Goal: Transaction & Acquisition: Book appointment/travel/reservation

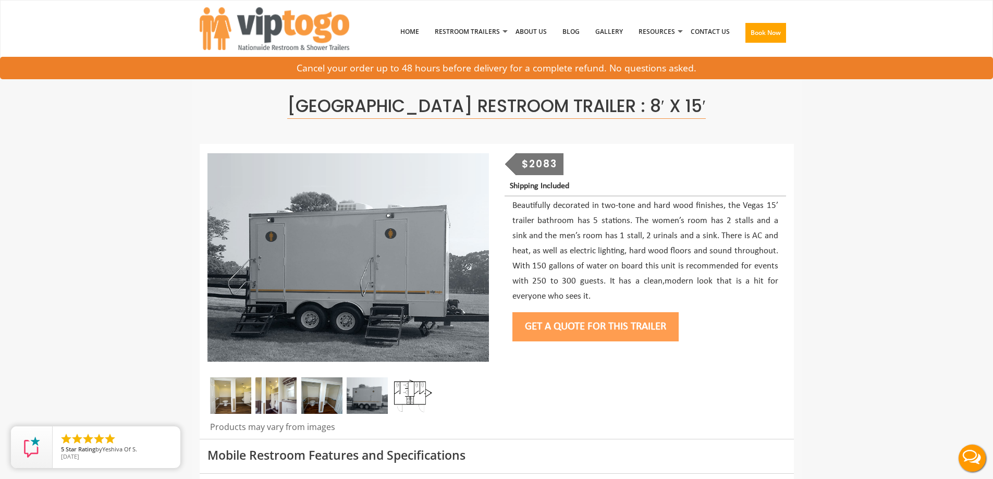
click at [558, 333] on button "Get a Quote for this Trailer" at bounding box center [595, 326] width 166 height 29
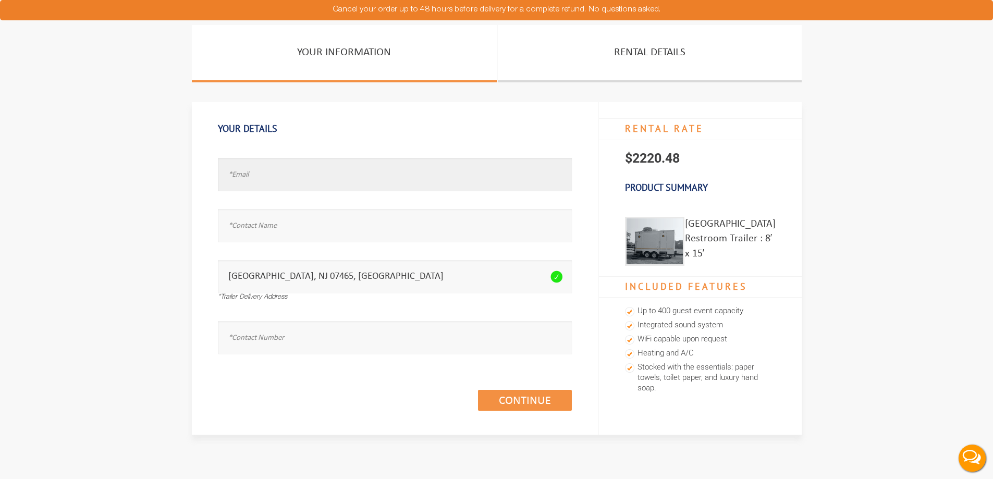
click at [239, 178] on input "text" at bounding box center [395, 174] width 354 height 33
paste input "Viviani4@optonline.net"
type input "Viviani4@optonline.net"
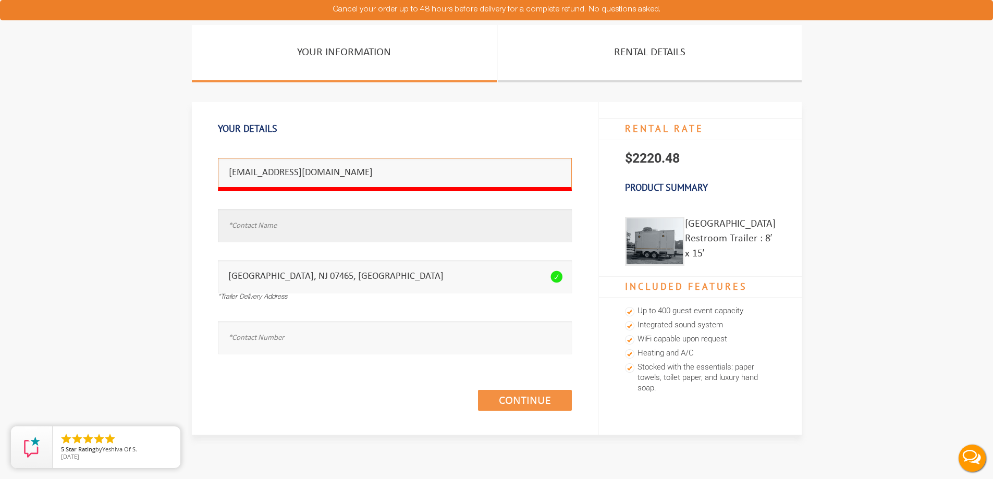
click at [256, 227] on input "text" at bounding box center [395, 225] width 354 height 33
type input "Diana Viviani"
click at [237, 340] on input "text" at bounding box center [395, 337] width 354 height 33
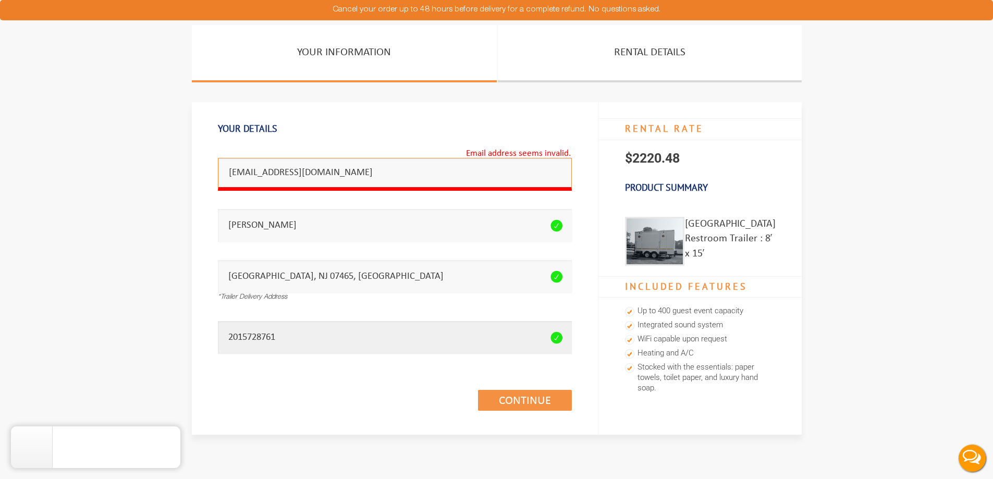
type input "2015728761"
click at [221, 170] on input "Viviani4@optonline.net" at bounding box center [395, 174] width 354 height 33
click at [515, 403] on link "Continue (1/3)" at bounding box center [525, 400] width 94 height 21
click at [339, 170] on input "Viviani4@optonline.net" at bounding box center [395, 174] width 354 height 33
type input "Viviani4@optonline.net"
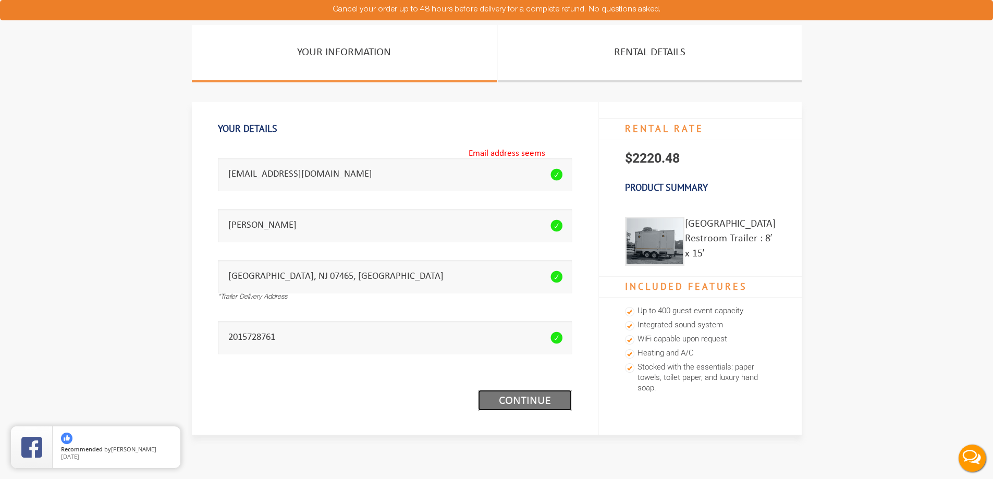
click at [500, 399] on link "Continue (1/3)" at bounding box center [525, 400] width 94 height 21
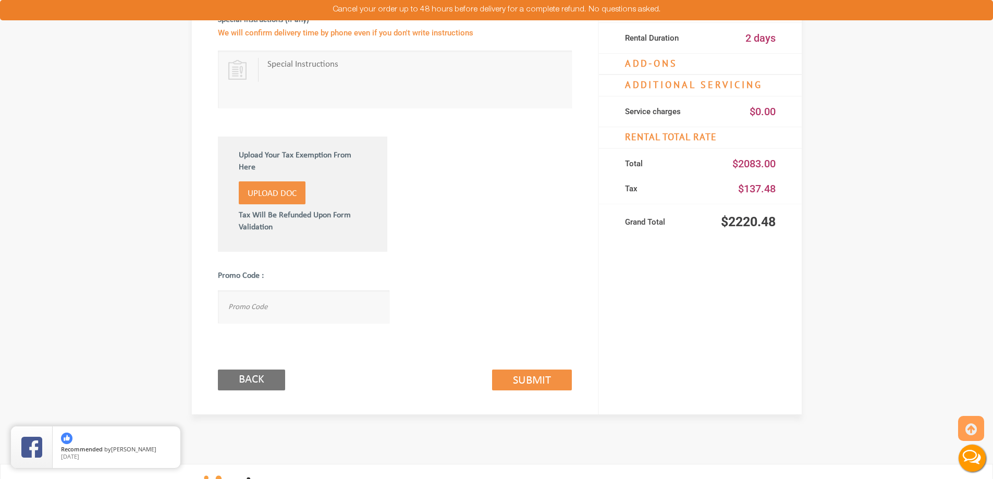
scroll to position [672, 0]
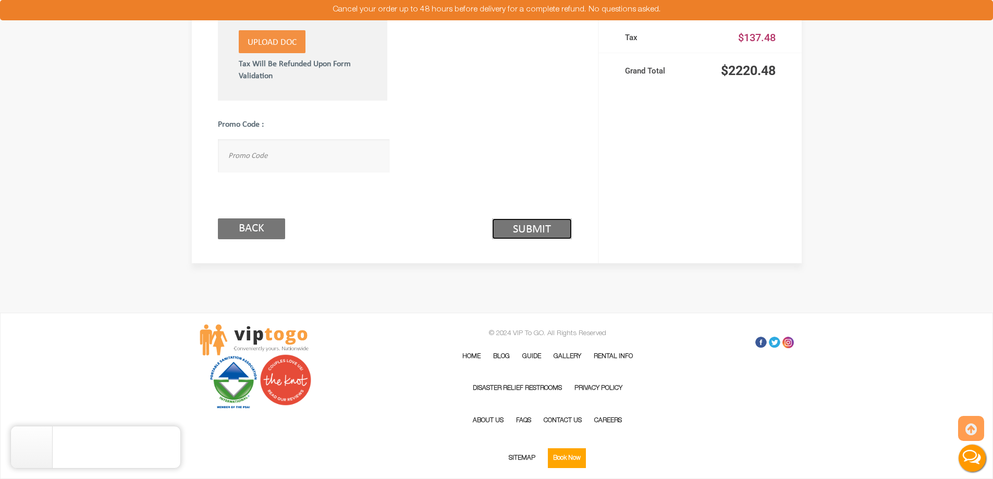
click at [535, 227] on link "Submit (2/3)" at bounding box center [532, 228] width 80 height 21
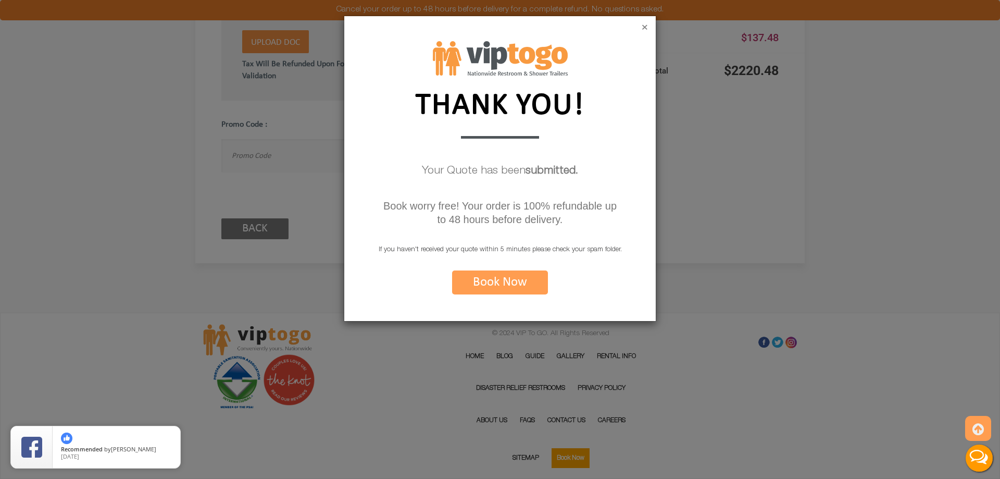
click at [645, 29] on button "×" at bounding box center [645, 28] width 6 height 10
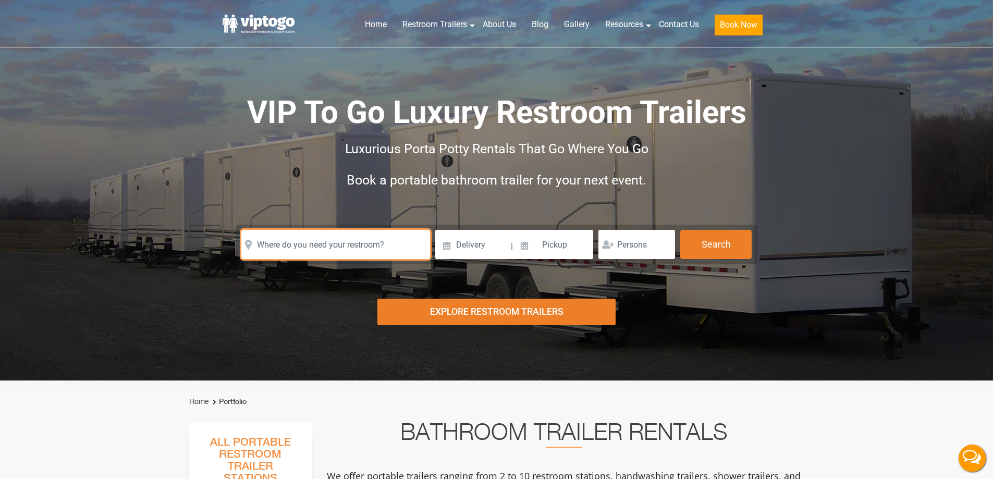
click at [303, 243] on input "text" at bounding box center [335, 244] width 189 height 29
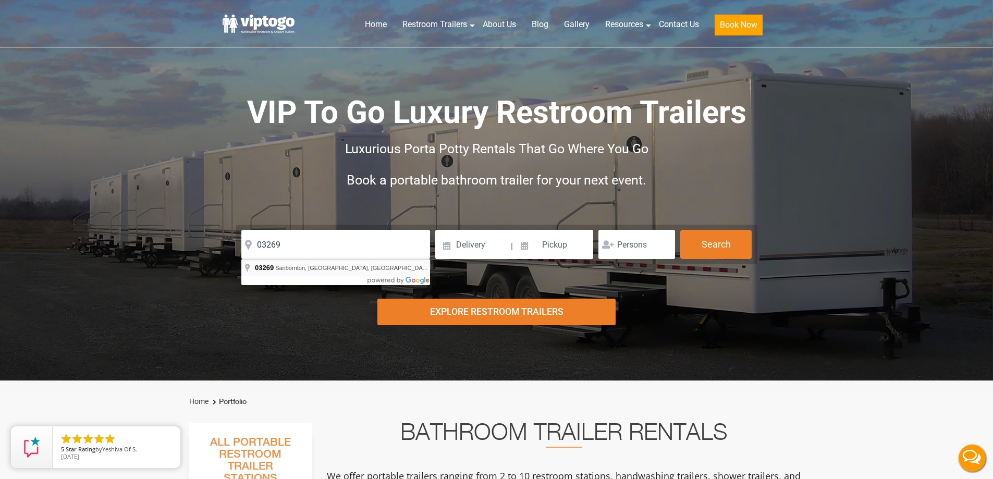
type input "[GEOGRAPHIC_DATA], [GEOGRAPHIC_DATA]"
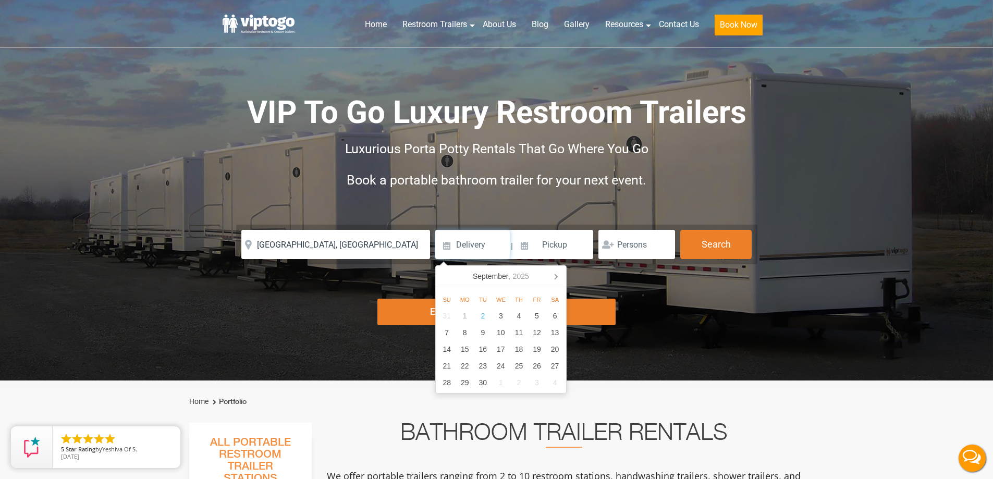
drag, startPoint x: 461, startPoint y: 246, endPoint x: 478, endPoint y: 256, distance: 19.4
click at [461, 246] on input at bounding box center [472, 244] width 75 height 29
click at [278, 144] on div "Luxurious Porta Potty Rentals That Go Where You Go" at bounding box center [496, 148] width 521 height 31
click at [471, 249] on input at bounding box center [472, 244] width 75 height 29
click at [551, 370] on div "27" at bounding box center [555, 365] width 18 height 17
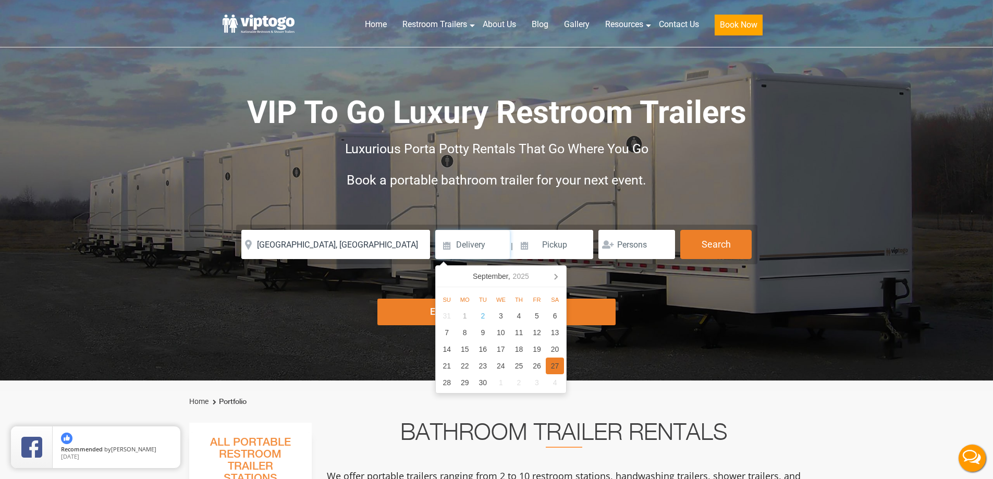
type input "[DATE]"
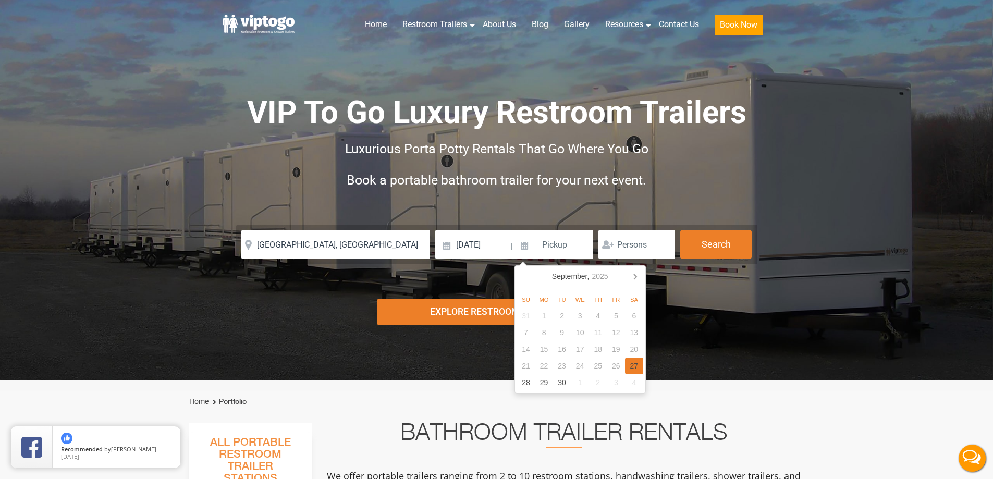
click at [635, 368] on div "27" at bounding box center [634, 365] width 18 height 17
type input "[DATE]"
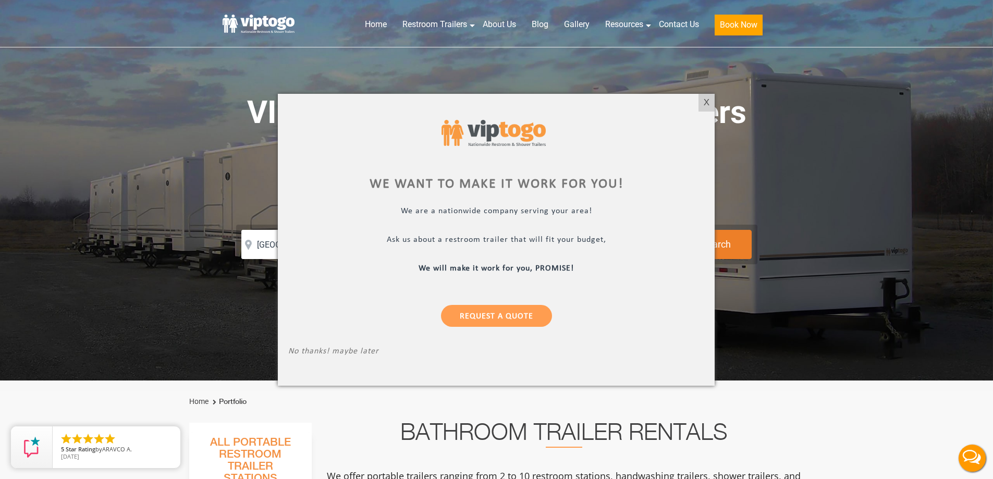
click at [781, 89] on div at bounding box center [496, 239] width 993 height 479
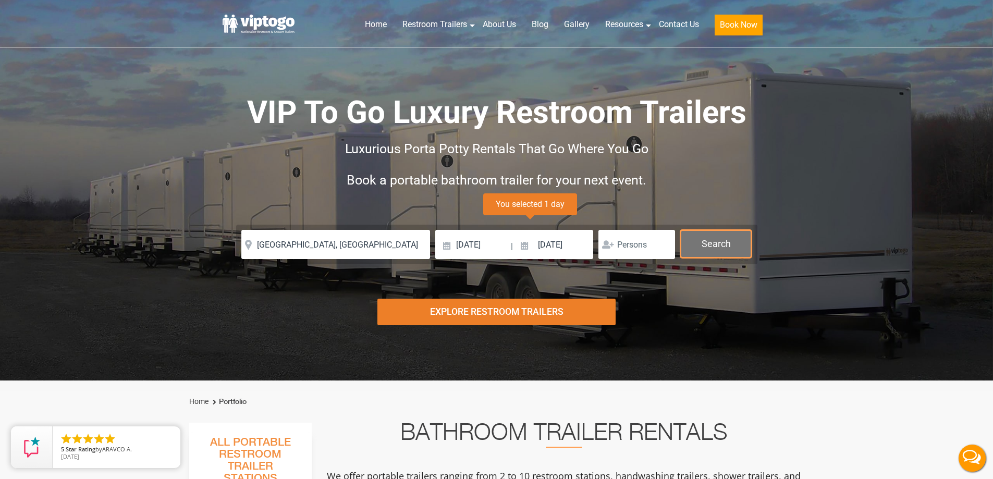
click at [722, 233] on button "Search" at bounding box center [715, 244] width 71 height 28
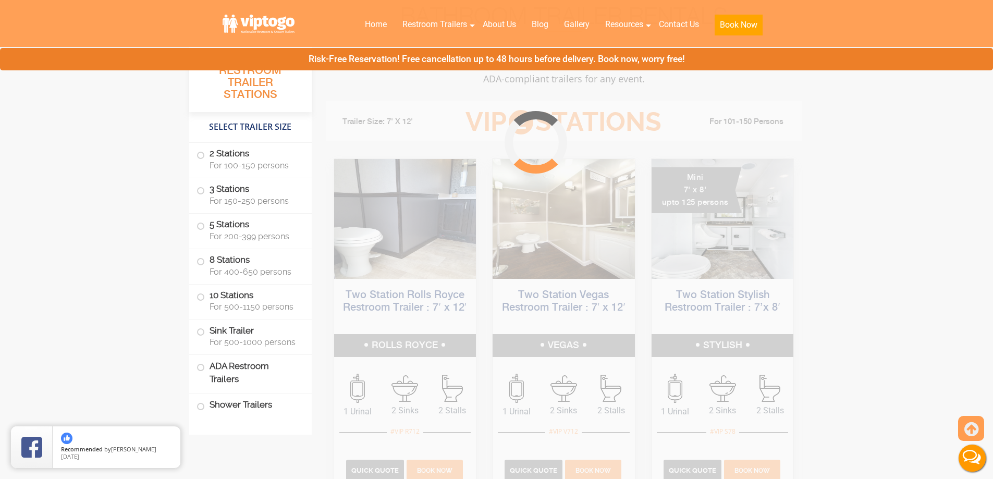
scroll to position [423, 0]
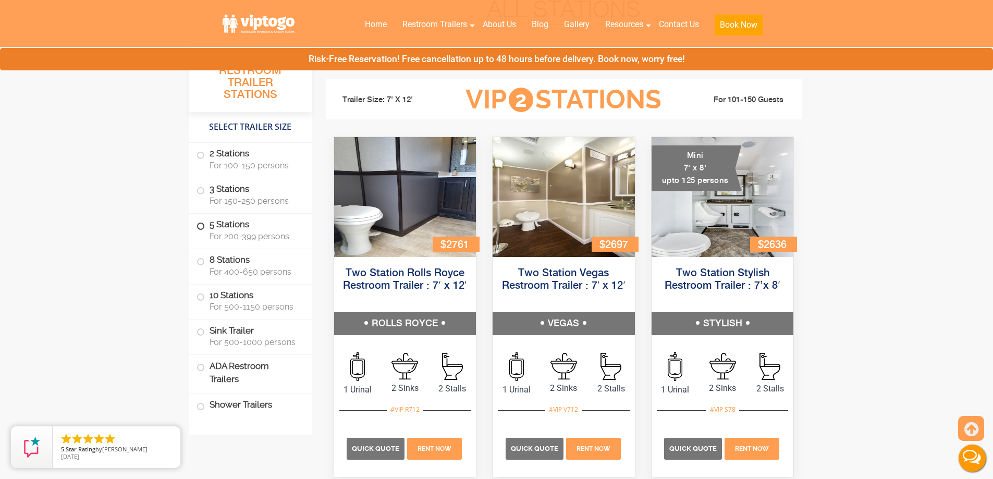
click at [202, 225] on span at bounding box center [201, 226] width 4 height 4
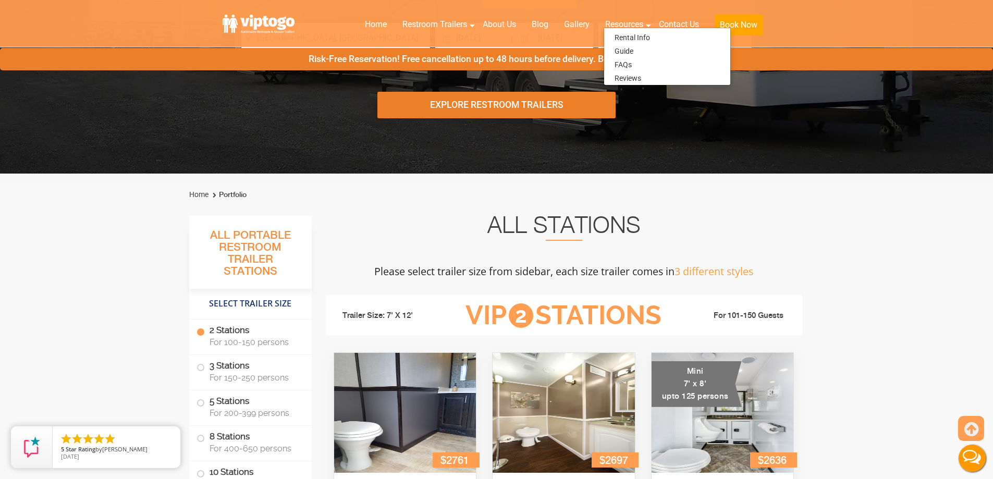
scroll to position [0, 0]
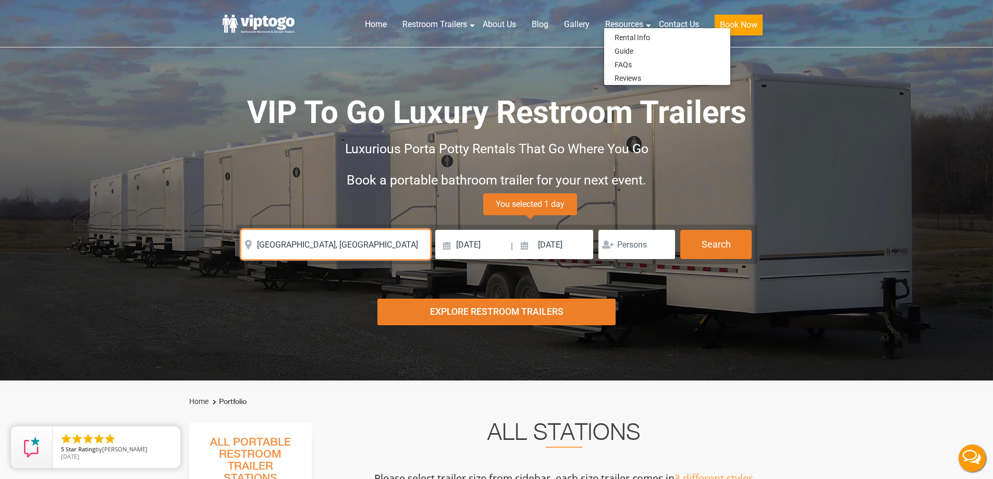
click at [366, 243] on input "[GEOGRAPHIC_DATA], [GEOGRAPHIC_DATA]" at bounding box center [335, 244] width 189 height 29
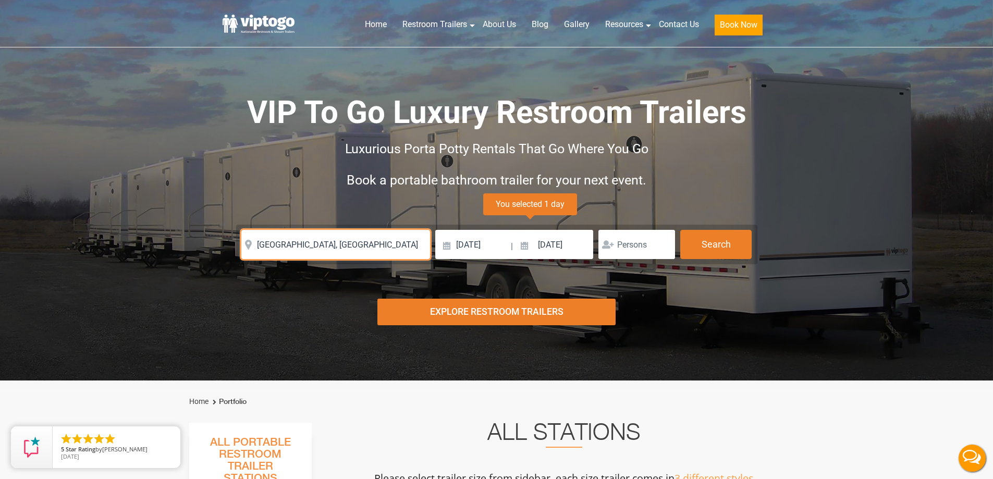
click at [366, 243] on input "[GEOGRAPHIC_DATA], [GEOGRAPHIC_DATA]" at bounding box center [335, 244] width 189 height 29
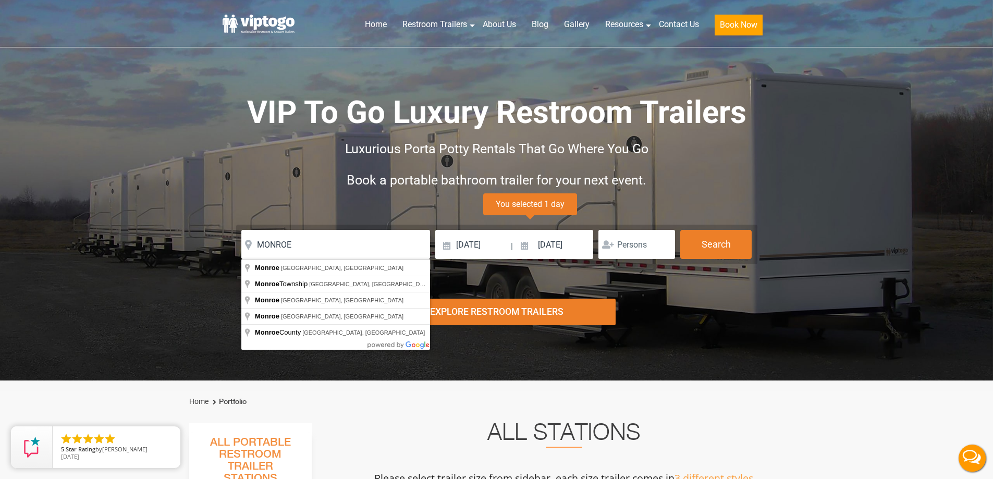
type input "[GEOGRAPHIC_DATA], [GEOGRAPHIC_DATA], [GEOGRAPHIC_DATA]"
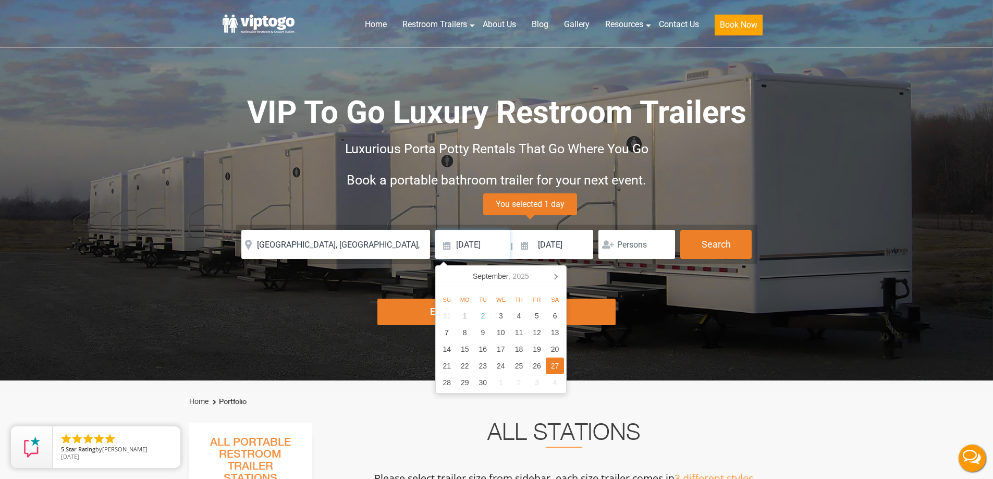
click at [500, 250] on input "[DATE]" at bounding box center [472, 244] width 75 height 29
click at [449, 360] on div "21" at bounding box center [447, 365] width 18 height 17
type input "[DATE]"
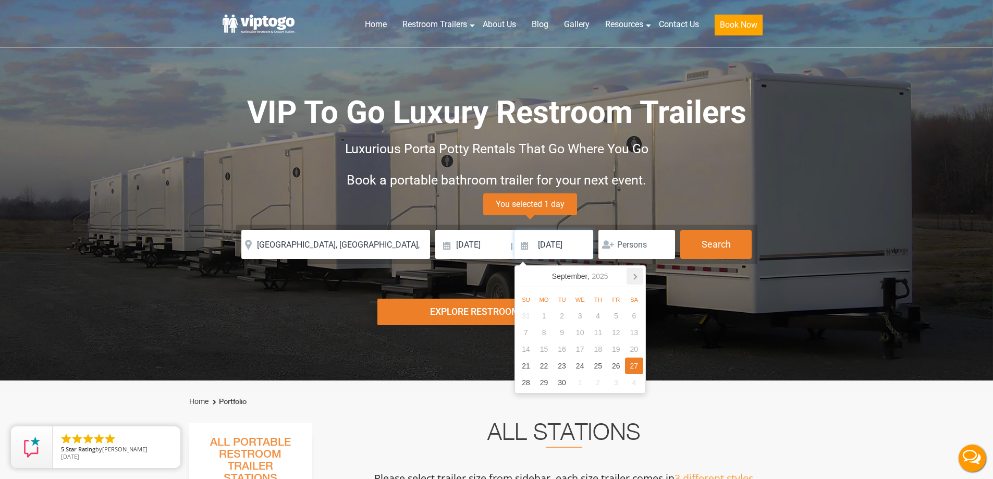
click at [636, 276] on icon at bounding box center [635, 276] width 3 height 5
click at [600, 352] on div "16" at bounding box center [598, 349] width 18 height 17
type input "[DATE]"
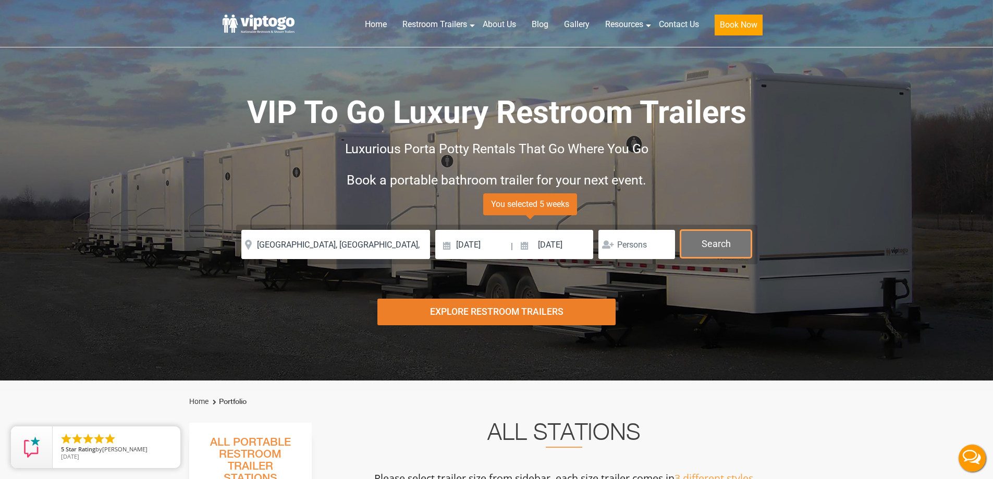
click at [704, 249] on button "Search" at bounding box center [715, 244] width 71 height 28
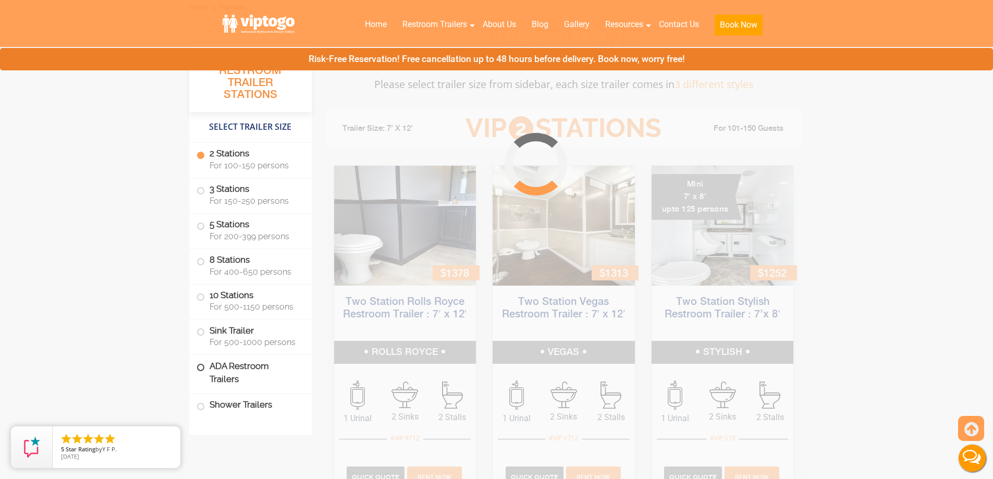
scroll to position [423, 0]
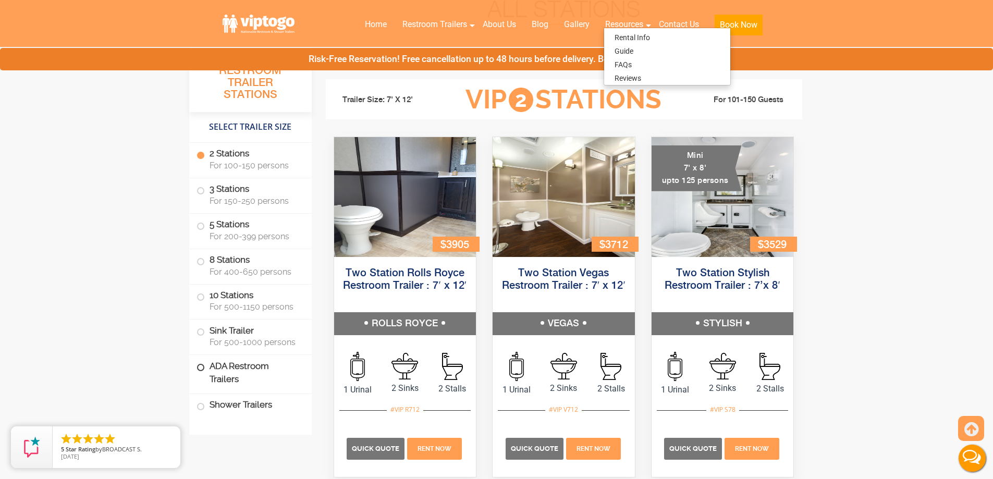
click at [204, 369] on label "ADA Restroom Trailers" at bounding box center [250, 372] width 108 height 35
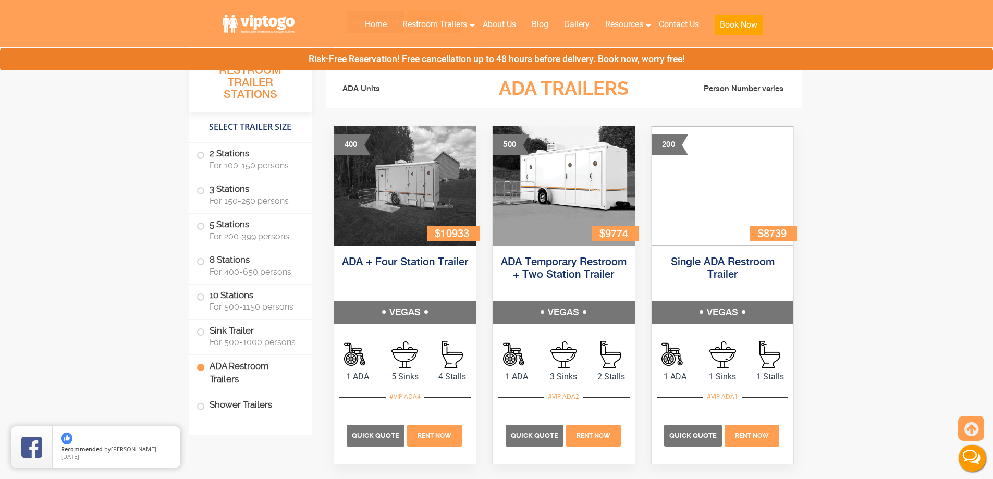
scroll to position [3637, 0]
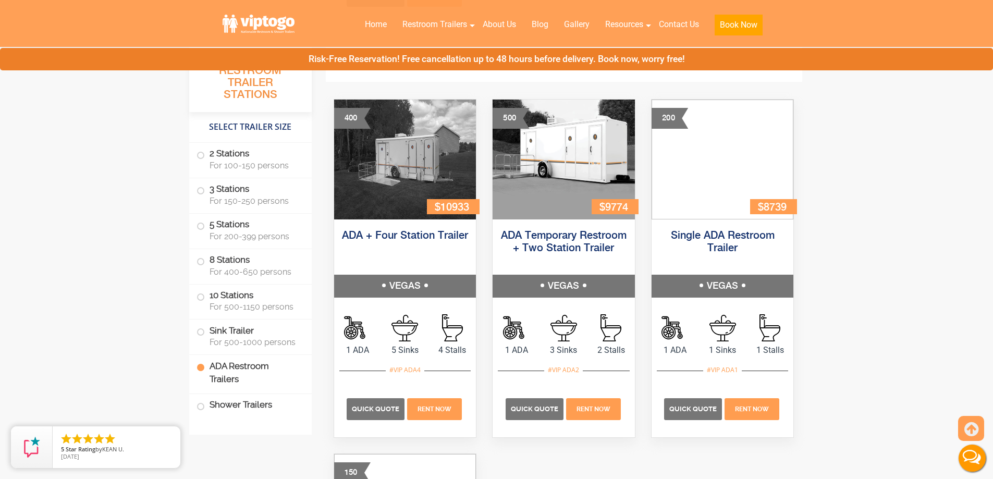
click at [195, 155] on li "2 Stations For 100-150 persons" at bounding box center [250, 160] width 122 height 35
click at [202, 156] on span at bounding box center [201, 155] width 4 height 4
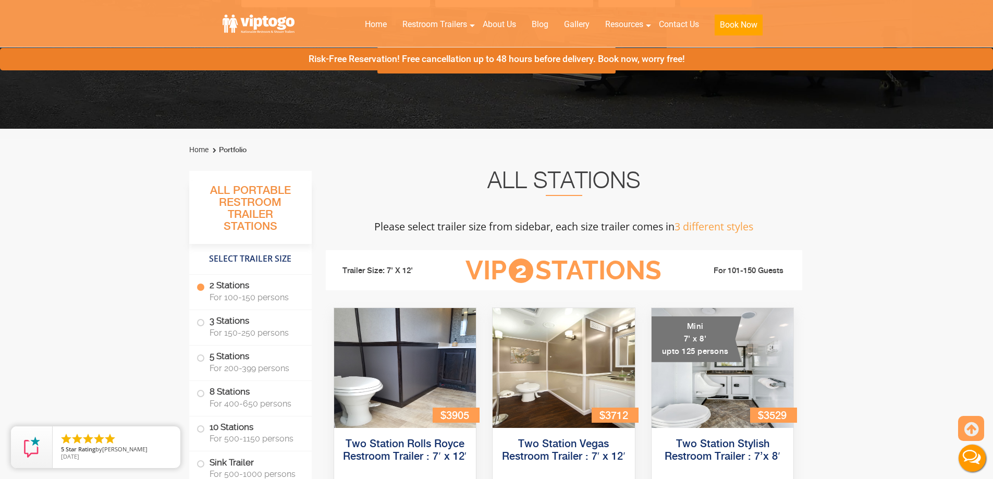
scroll to position [0, 0]
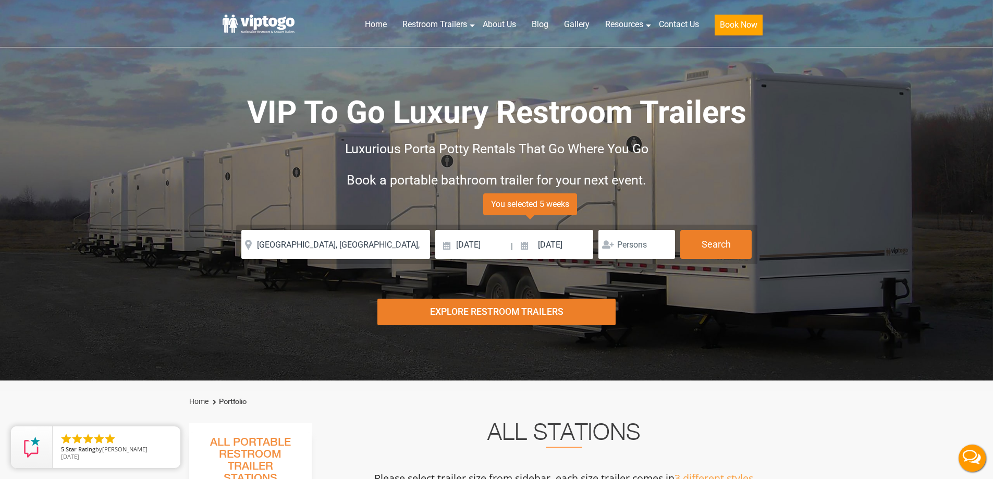
click at [372, 227] on form "Please Input Valid address with zipcode Please Input Valid address with zipcode…" at bounding box center [496, 245] width 521 height 40
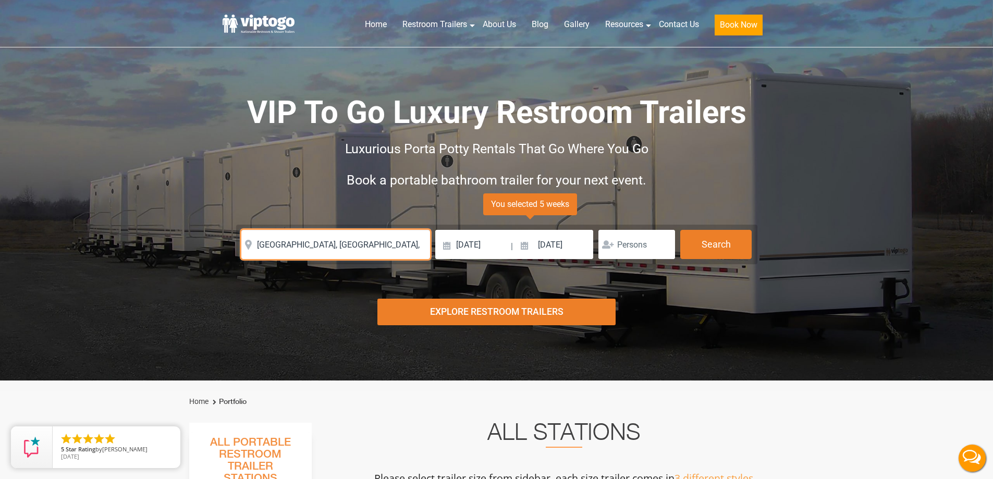
click at [357, 241] on input "[GEOGRAPHIC_DATA], [GEOGRAPHIC_DATA], [GEOGRAPHIC_DATA]" at bounding box center [335, 244] width 189 height 29
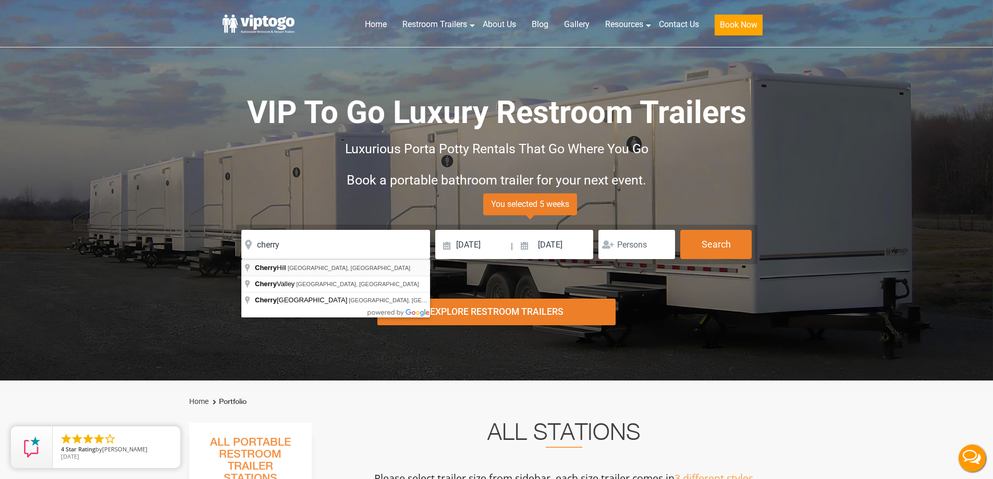
type input "[GEOGRAPHIC_DATA], [GEOGRAPHIC_DATA], [GEOGRAPHIC_DATA]"
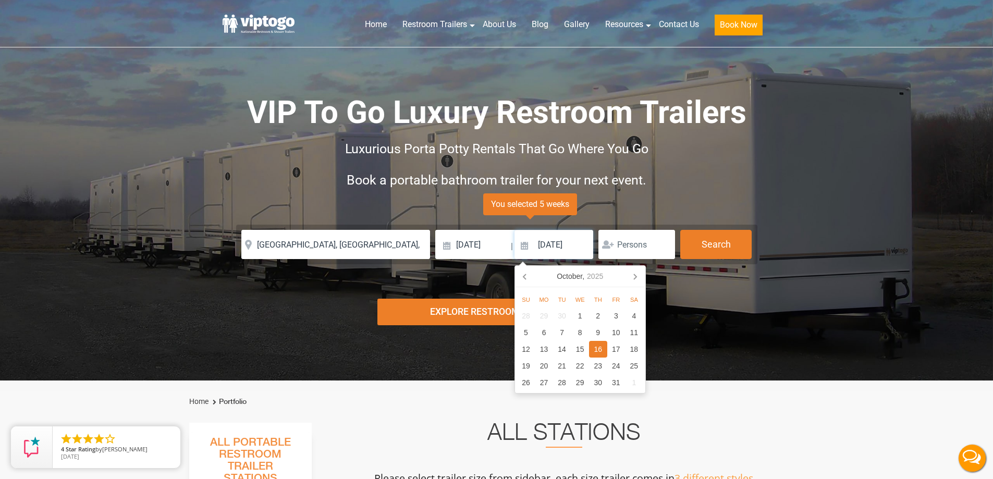
click at [555, 246] on input "[DATE]" at bounding box center [553, 244] width 79 height 29
click at [526, 275] on icon at bounding box center [524, 276] width 3 height 5
drag, startPoint x: 545, startPoint y: 367, endPoint x: 605, endPoint y: 289, distance: 98.8
click at [547, 365] on div "22" at bounding box center [544, 365] width 18 height 17
type input "[DATE]"
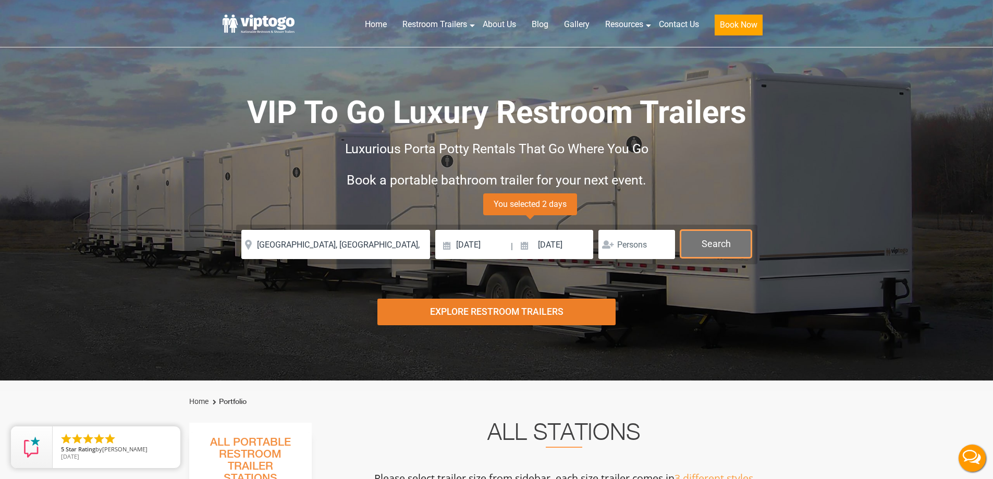
click at [686, 242] on button "Search" at bounding box center [715, 244] width 71 height 28
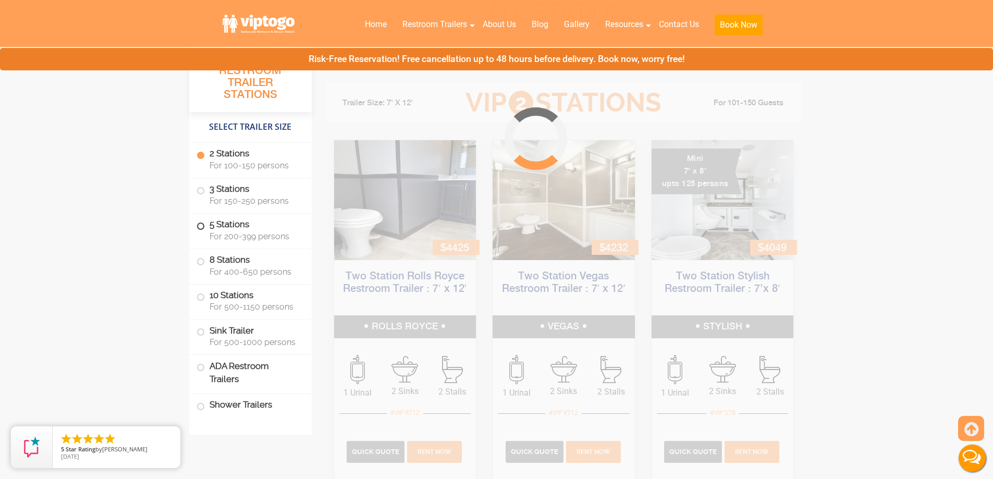
scroll to position [423, 0]
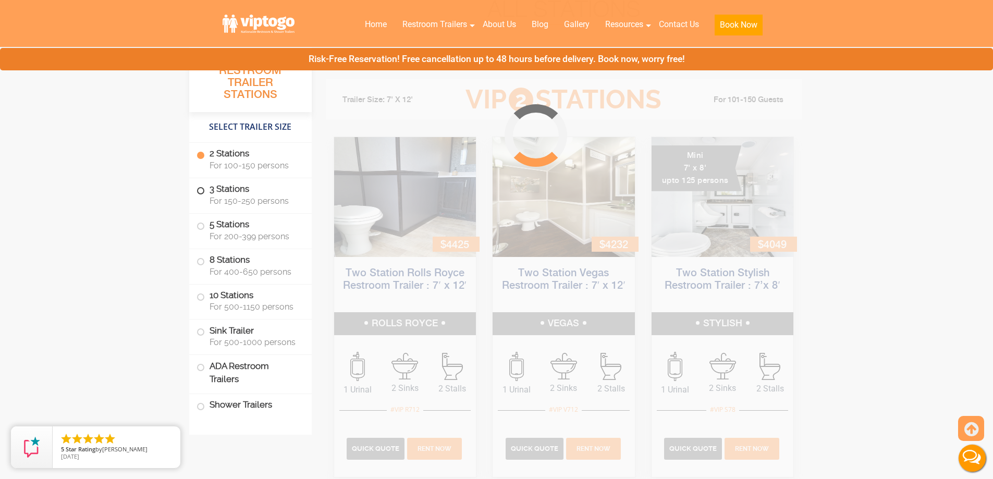
click at [199, 191] on span at bounding box center [201, 191] width 4 height 4
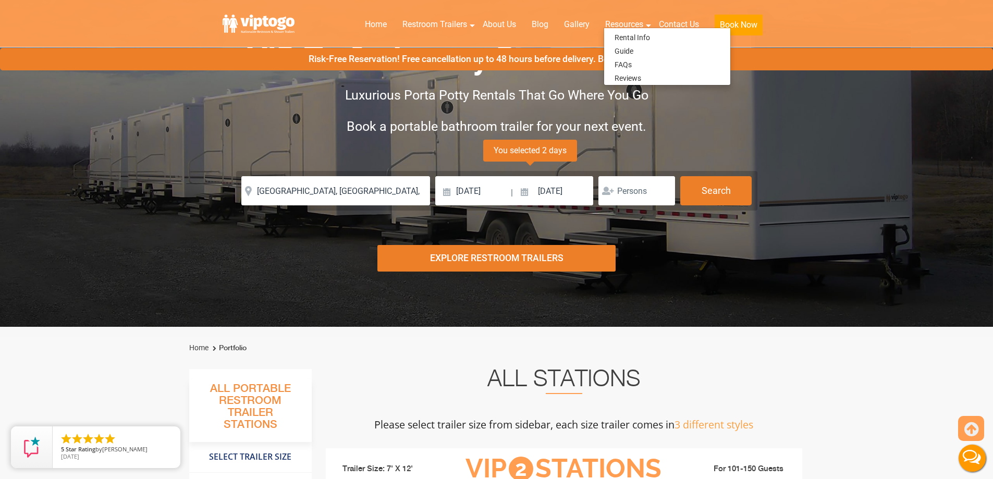
scroll to position [0, 0]
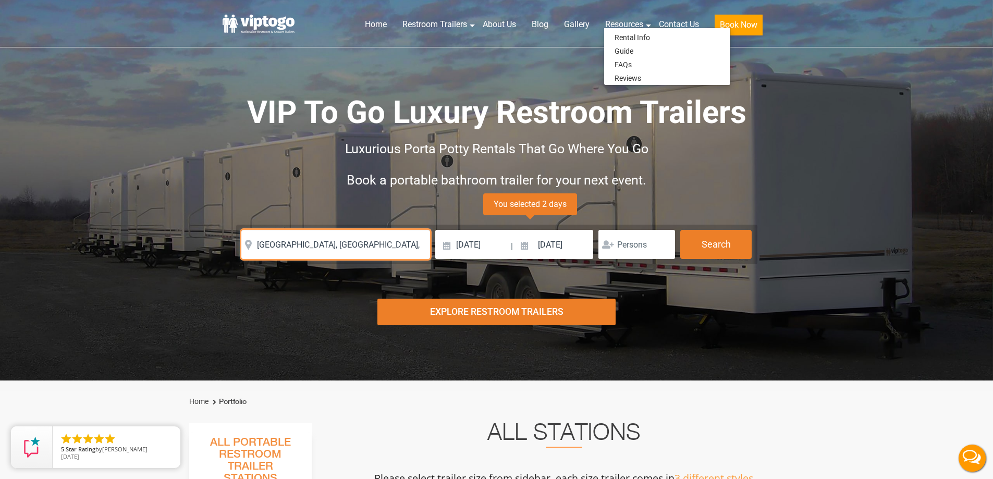
click at [354, 236] on input "[GEOGRAPHIC_DATA], [GEOGRAPHIC_DATA], [GEOGRAPHIC_DATA]" at bounding box center [335, 244] width 189 height 29
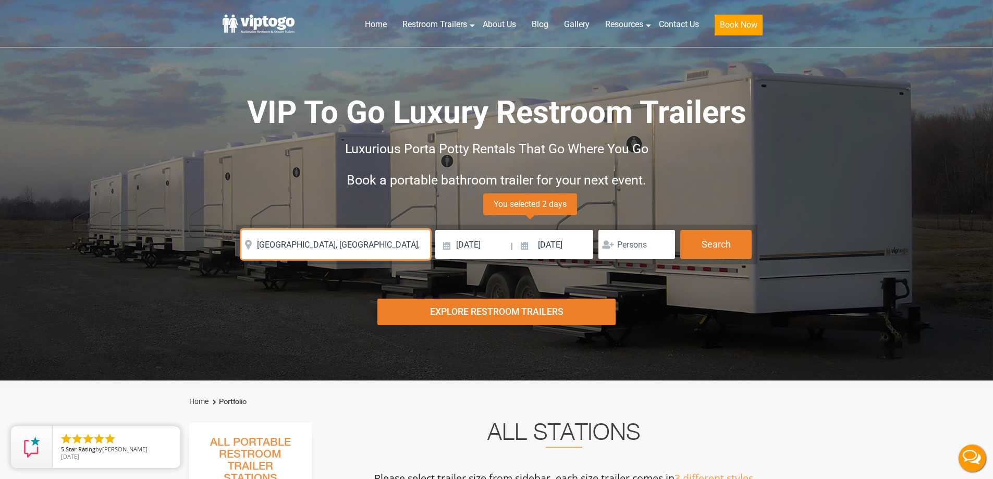
click at [354, 236] on input "[GEOGRAPHIC_DATA], [GEOGRAPHIC_DATA], [GEOGRAPHIC_DATA]" at bounding box center [335, 244] width 189 height 29
paste input "[STREET_ADDRESS]"
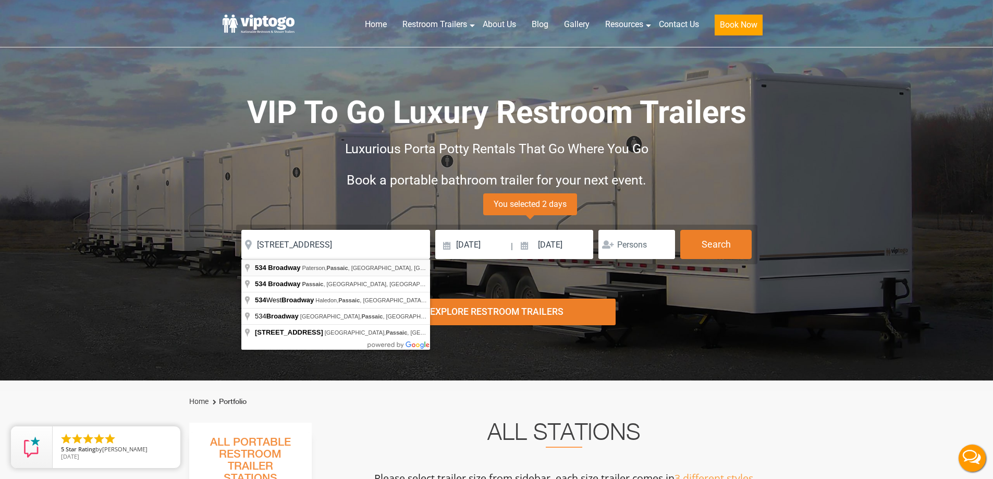
type input "[STREET_ADDRESS]"
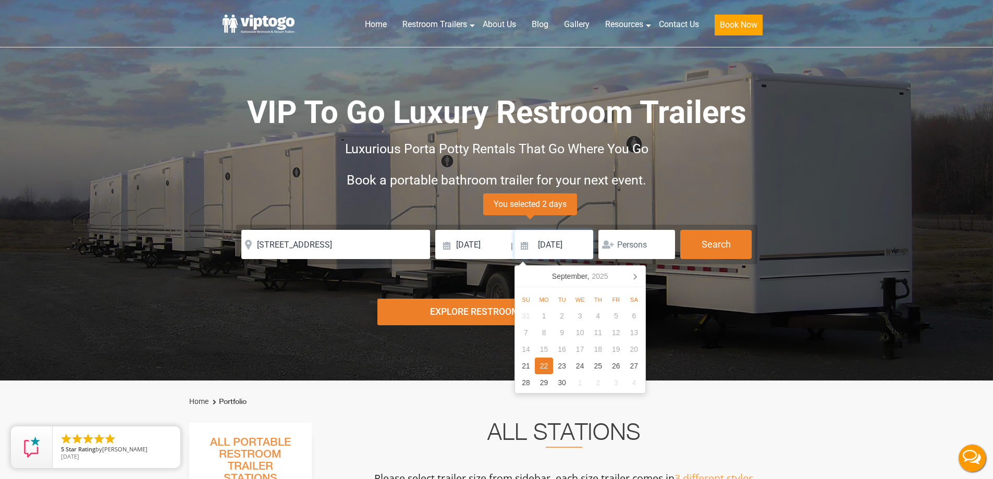
click at [549, 242] on input "[DATE]" at bounding box center [553, 244] width 79 height 29
click at [634, 281] on icon at bounding box center [634, 276] width 17 height 17
click at [617, 318] on div "3" at bounding box center [616, 315] width 18 height 17
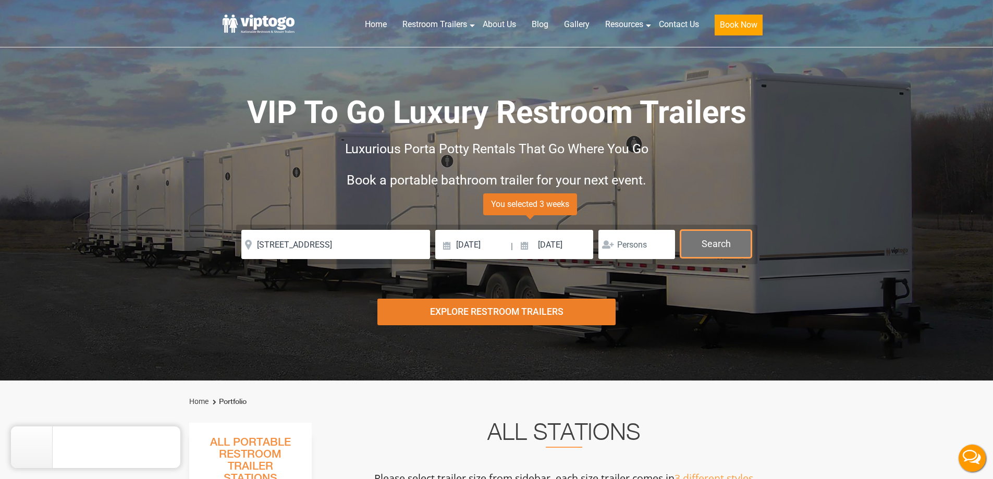
click at [694, 244] on button "Search" at bounding box center [715, 244] width 71 height 28
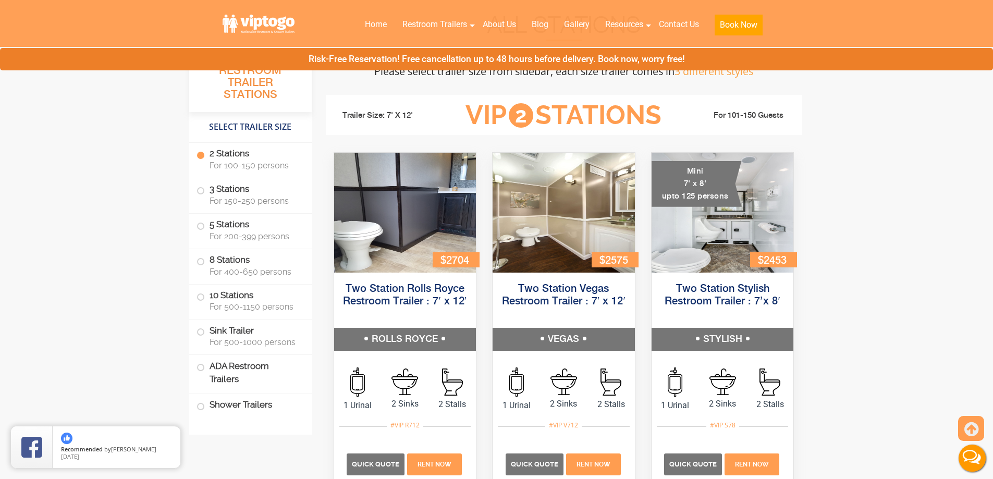
scroll to position [423, 0]
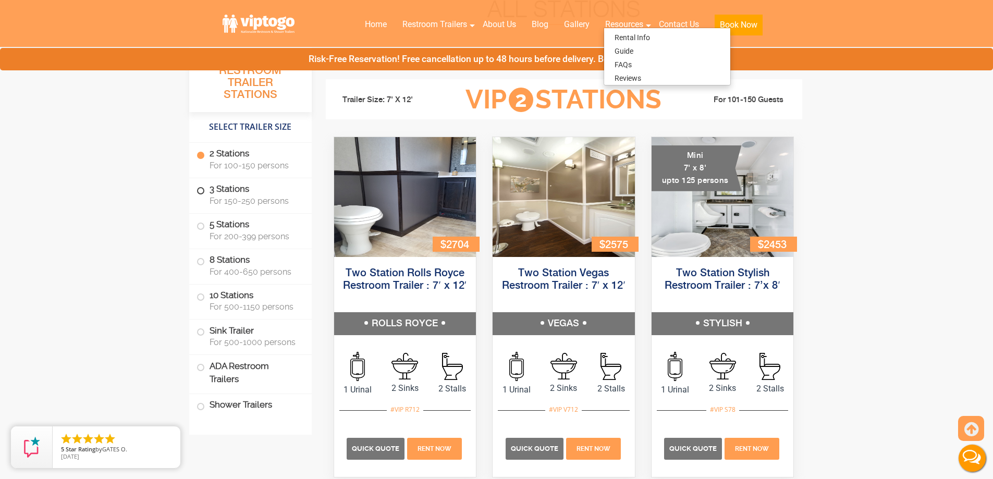
click at [198, 194] on label "3 Stations For 150-250 persons" at bounding box center [250, 194] width 108 height 32
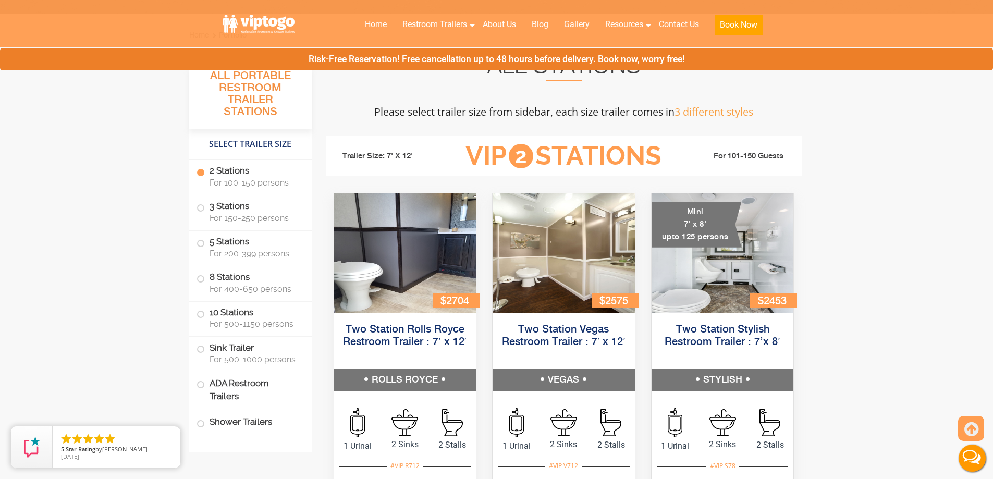
scroll to position [0, 0]
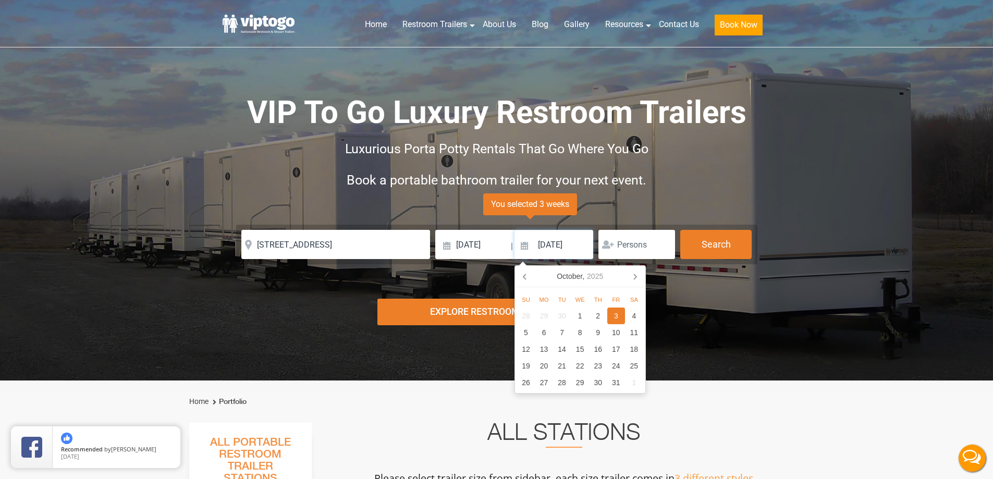
click at [558, 245] on input "[DATE]" at bounding box center [553, 244] width 79 height 29
click at [523, 280] on icon at bounding box center [525, 276] width 17 height 17
click at [551, 368] on div "22" at bounding box center [544, 365] width 18 height 17
type input "[DATE]"
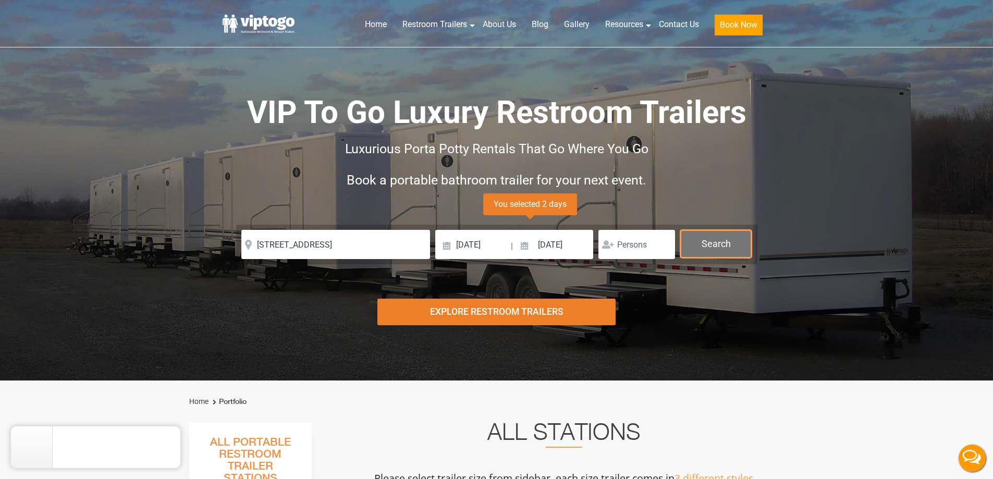
click at [720, 245] on button "Search" at bounding box center [715, 244] width 71 height 28
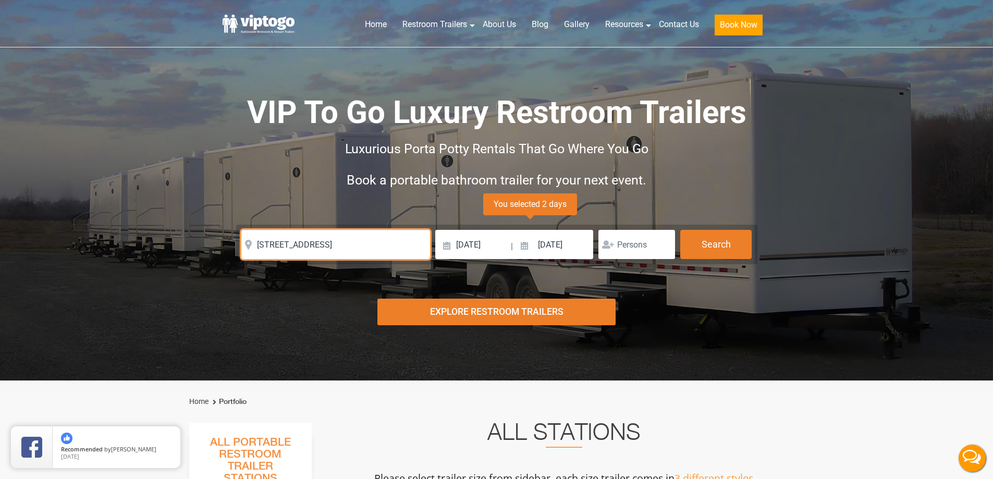
click at [350, 245] on input "[STREET_ADDRESS]" at bounding box center [335, 244] width 189 height 29
click at [350, 246] on input "[STREET_ADDRESS]" at bounding box center [335, 244] width 189 height 29
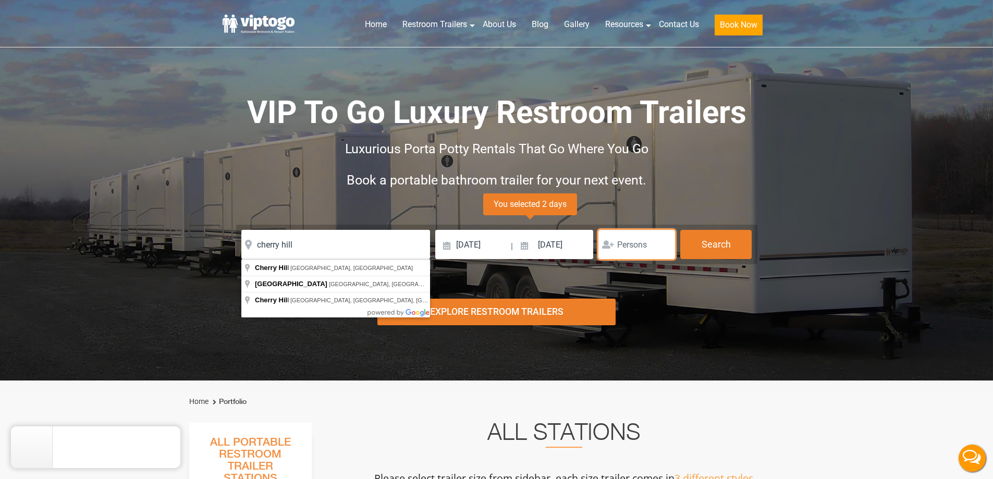
click button "autobtn" at bounding box center [0, 0] width 0 height 0
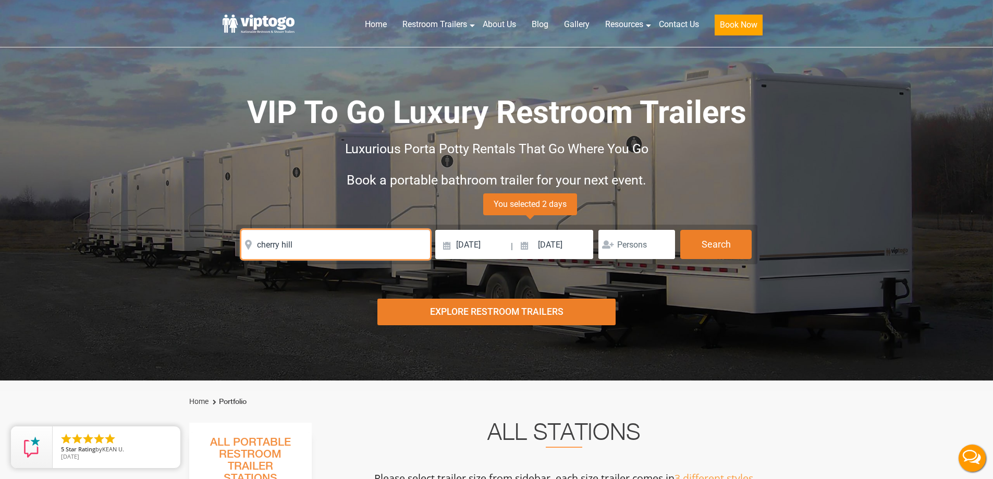
click at [349, 252] on input "cherry hill" at bounding box center [335, 244] width 189 height 29
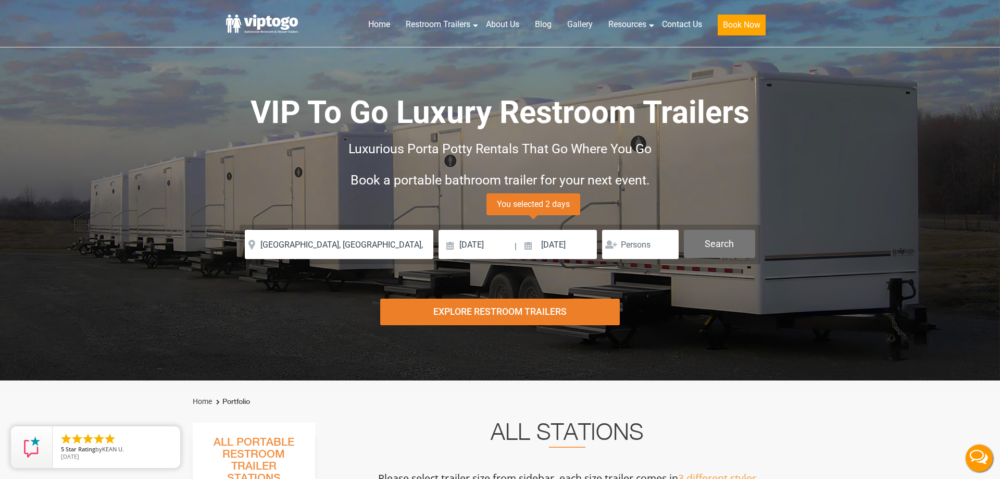
click at [722, 253] on body "Home Restroom Trailers Restroom Trailers by Type All Restroom Trailers ADA Rest…" at bounding box center [500, 239] width 1000 height 479
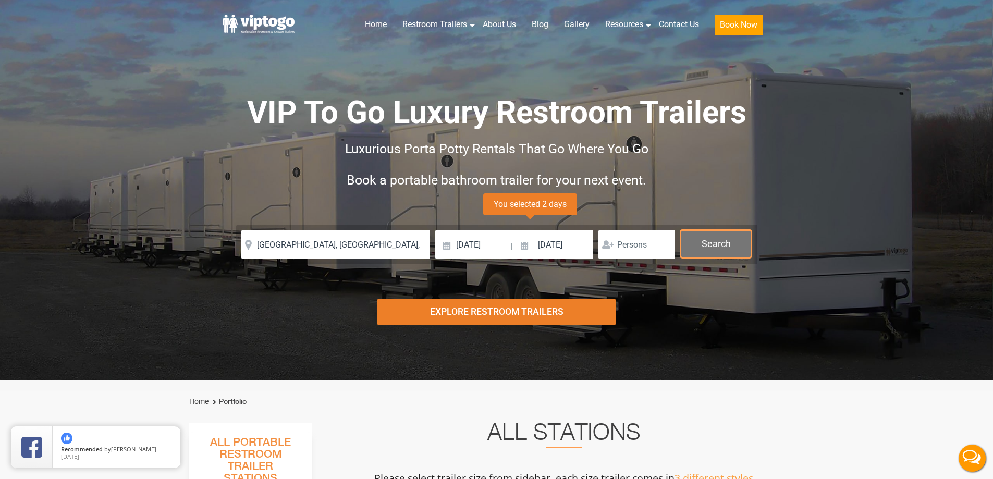
click at [721, 243] on button "Search" at bounding box center [715, 244] width 71 height 28
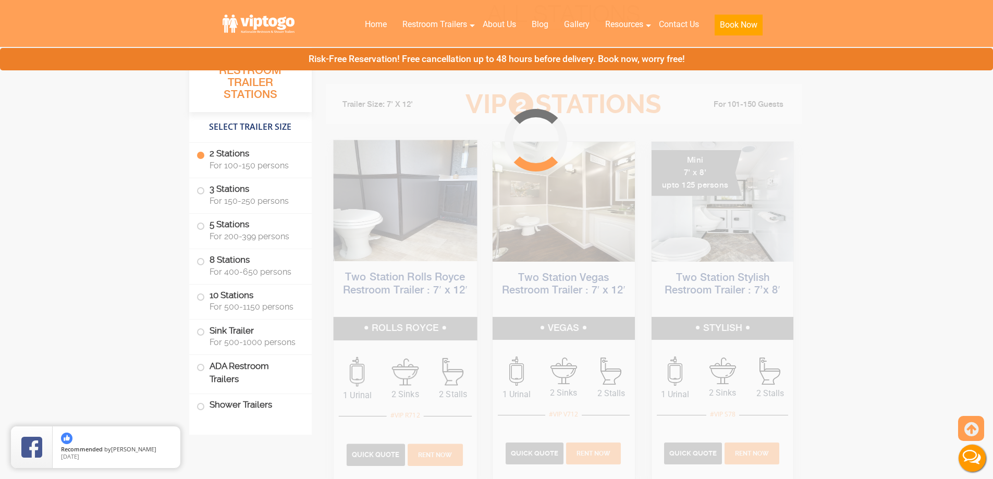
scroll to position [423, 0]
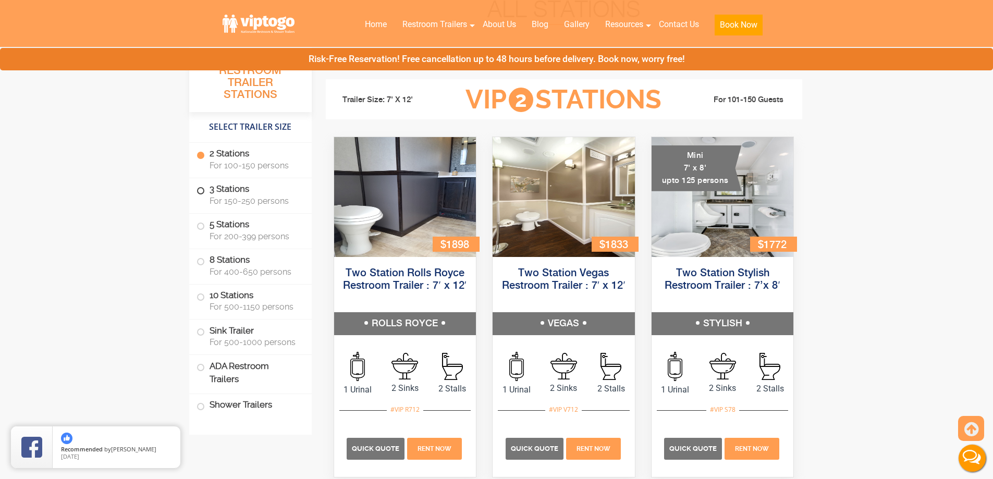
click at [200, 189] on span at bounding box center [201, 191] width 4 height 4
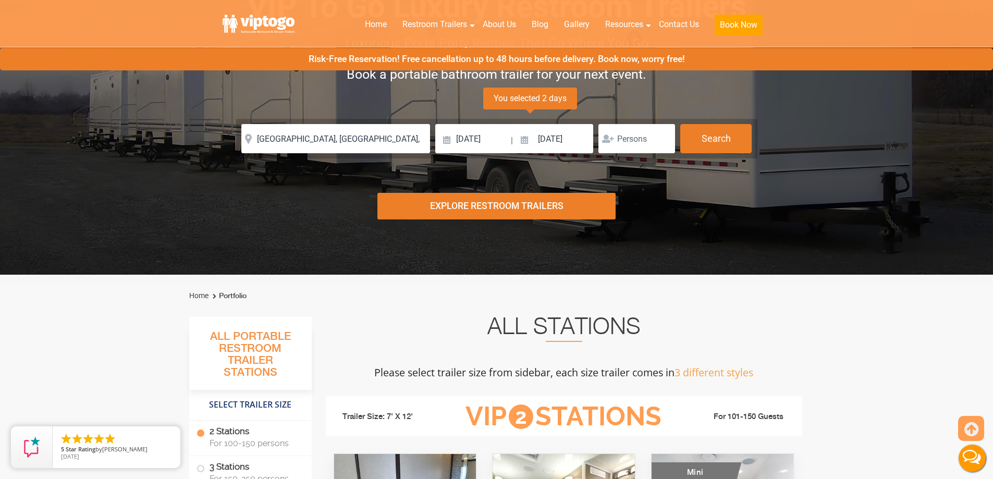
scroll to position [0, 0]
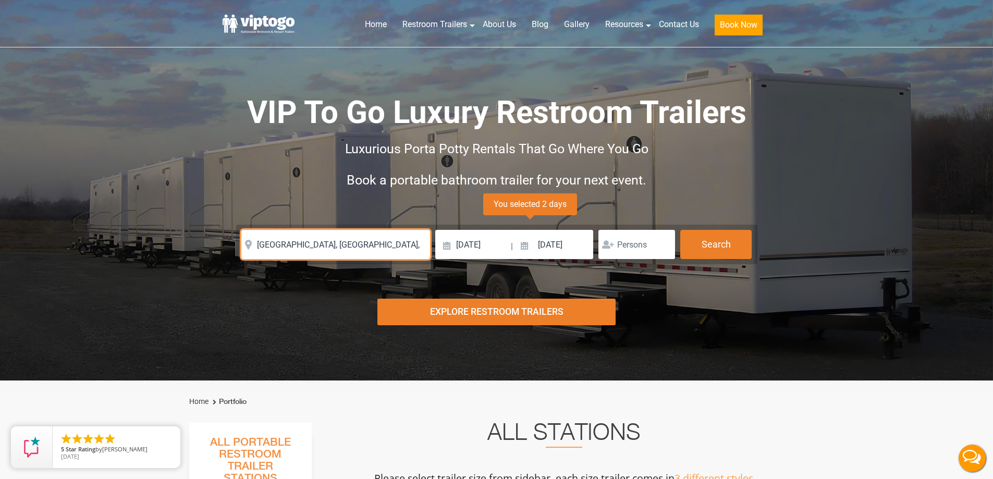
click at [367, 234] on input "[GEOGRAPHIC_DATA], [GEOGRAPHIC_DATA], [GEOGRAPHIC_DATA]" at bounding box center [335, 244] width 189 height 29
paste input "[STREET_ADDRESS]"
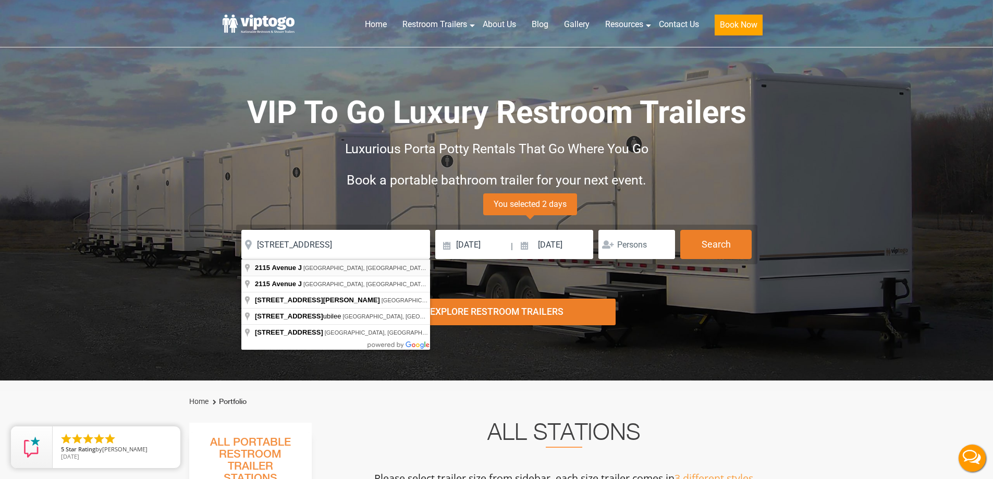
type input "[STREET_ADDRESS]"
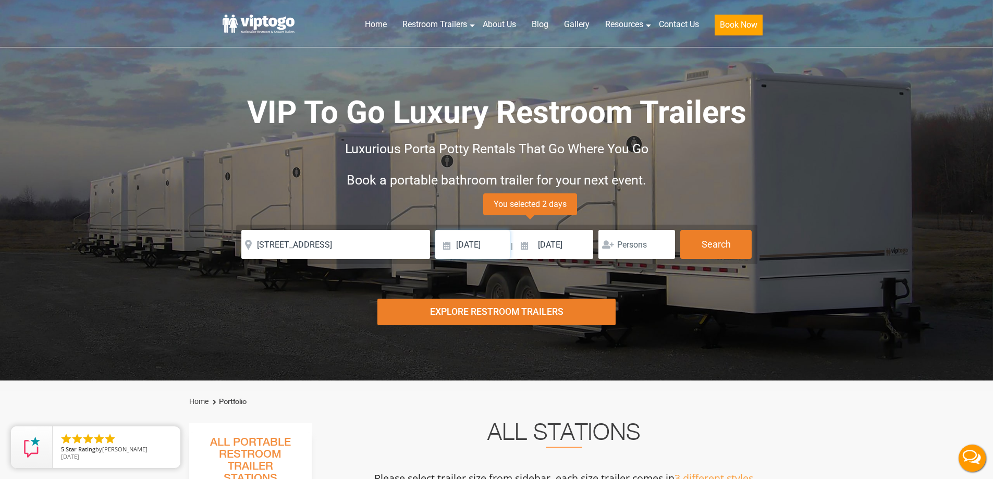
click at [464, 250] on input "[DATE]" at bounding box center [472, 244] width 75 height 29
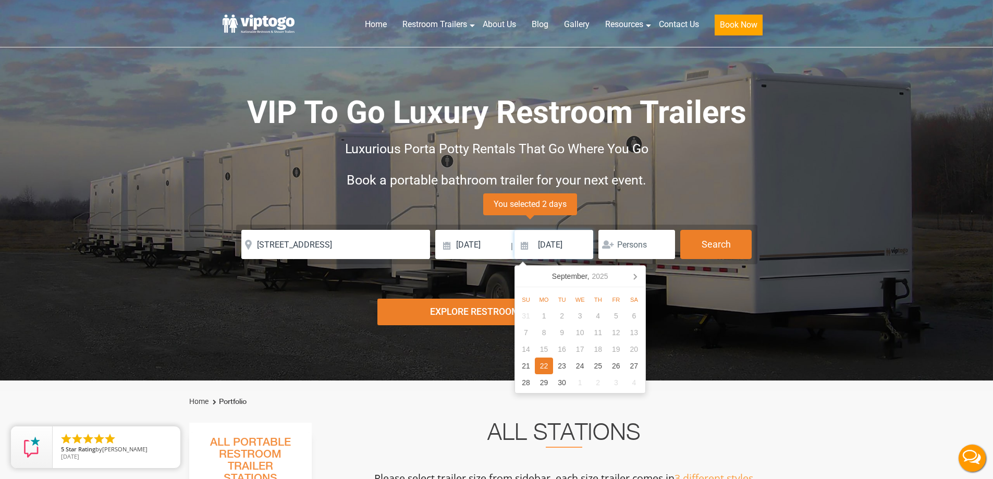
click at [542, 237] on input "[DATE]" at bounding box center [553, 244] width 79 height 29
click at [635, 274] on icon at bounding box center [634, 276] width 17 height 17
click at [600, 347] on div "16" at bounding box center [598, 349] width 18 height 17
type input "[DATE]"
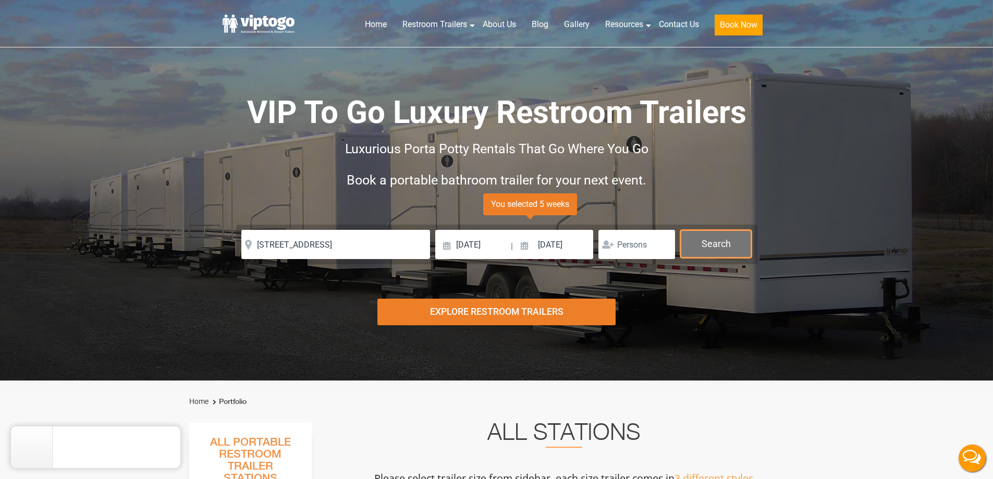
click at [727, 250] on button "Search" at bounding box center [715, 244] width 71 height 28
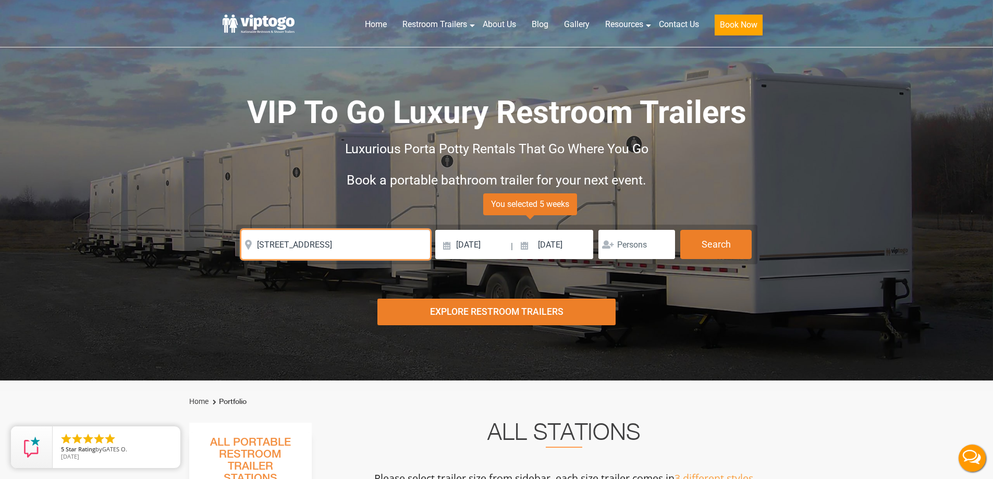
click at [373, 244] on input "[STREET_ADDRESS]" at bounding box center [335, 244] width 189 height 29
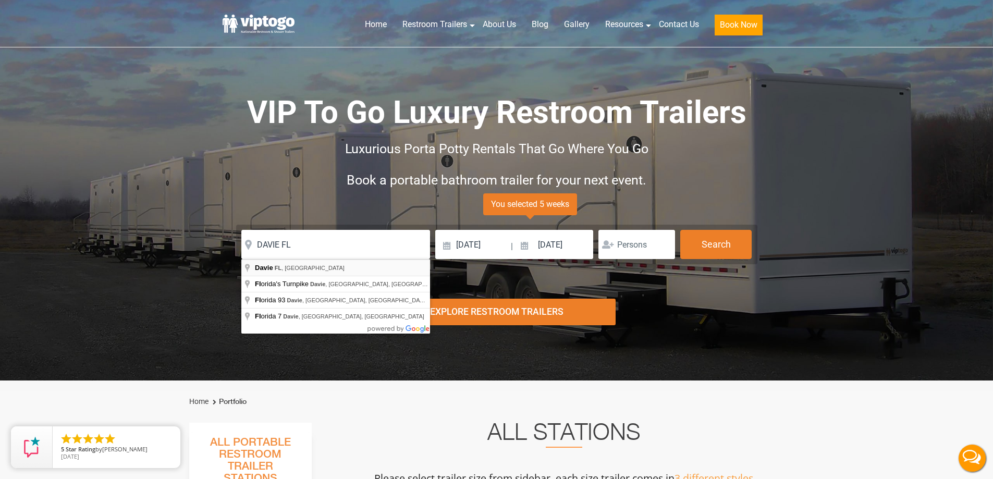
type input "Davie, [GEOGRAPHIC_DATA], [GEOGRAPHIC_DATA]"
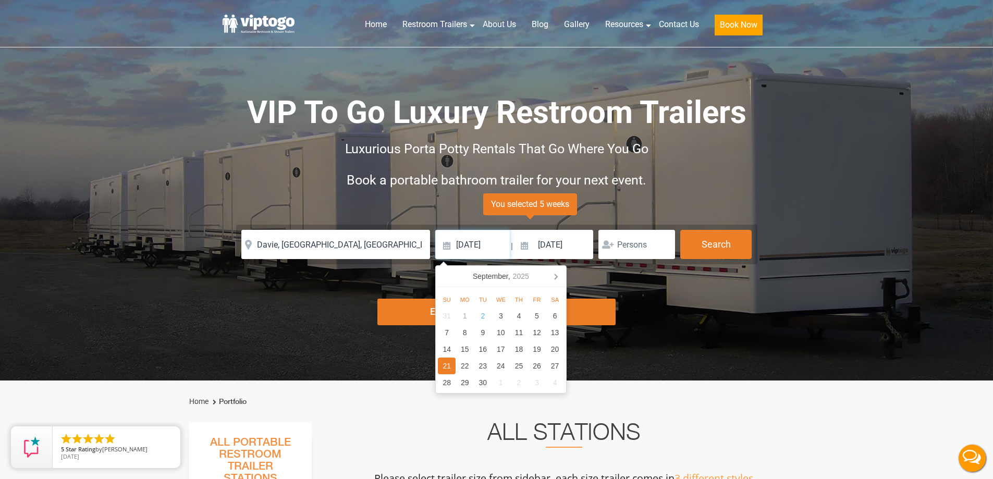
click at [469, 237] on input "[DATE]" at bounding box center [472, 244] width 75 height 29
click at [560, 281] on icon at bounding box center [555, 276] width 17 height 17
click at [464, 319] on div "1" at bounding box center [464, 315] width 18 height 17
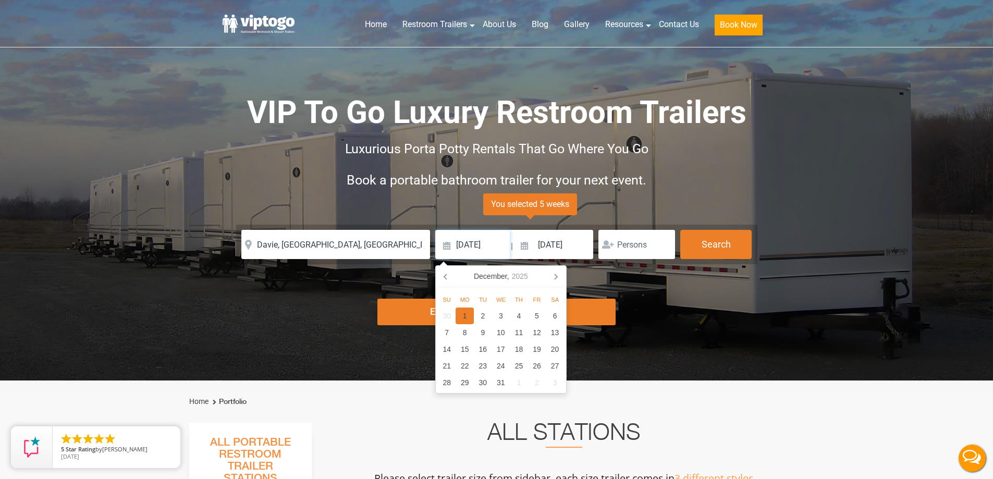
type input "[DATE]"
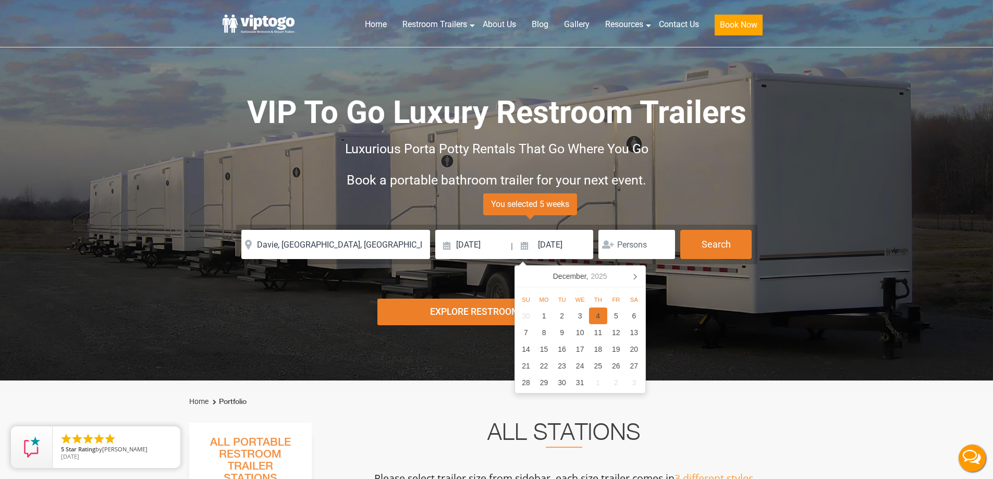
click at [599, 318] on div "4" at bounding box center [598, 315] width 18 height 17
type input "[DATE]"
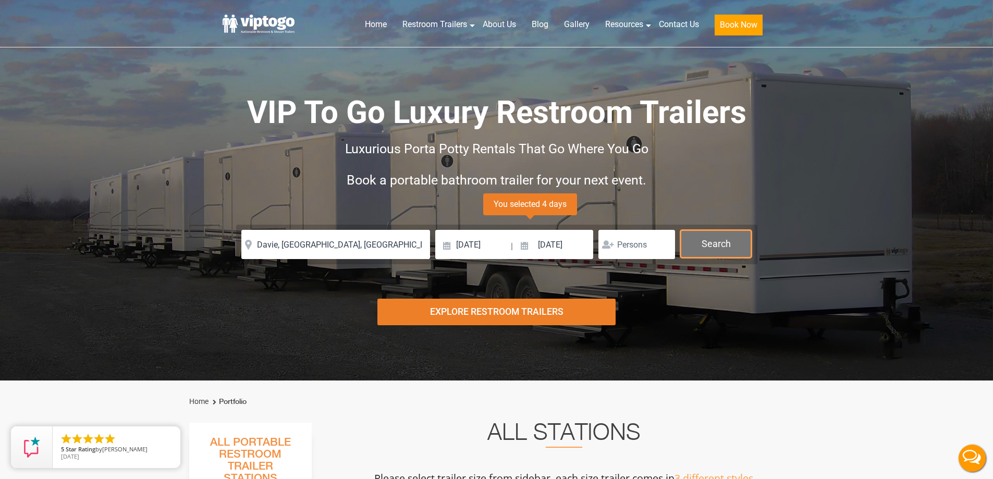
click at [712, 244] on button "Search" at bounding box center [715, 244] width 71 height 28
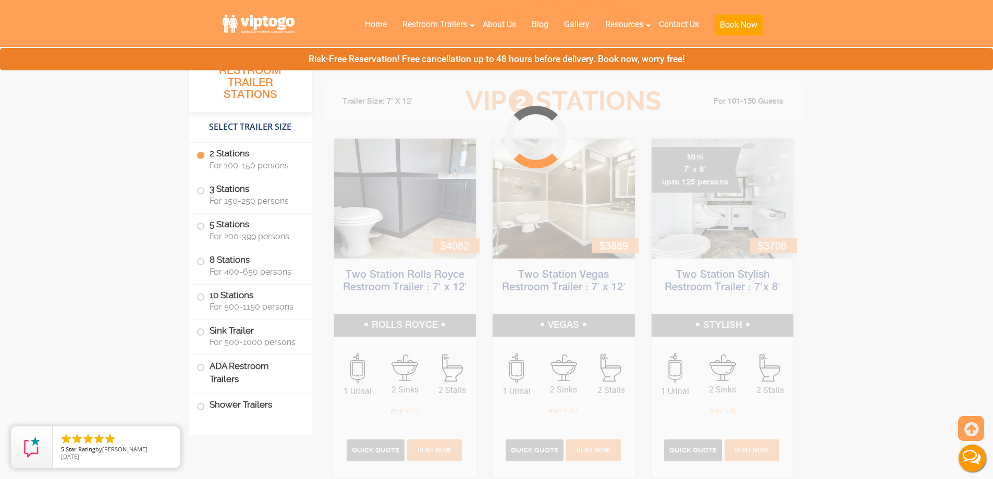
scroll to position [423, 0]
click at [202, 297] on span at bounding box center [201, 297] width 4 height 4
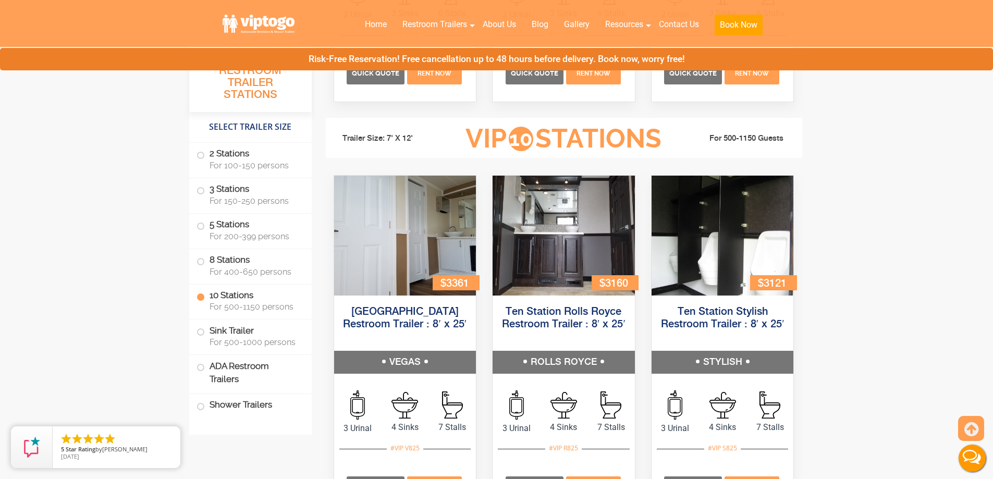
scroll to position [2389, 0]
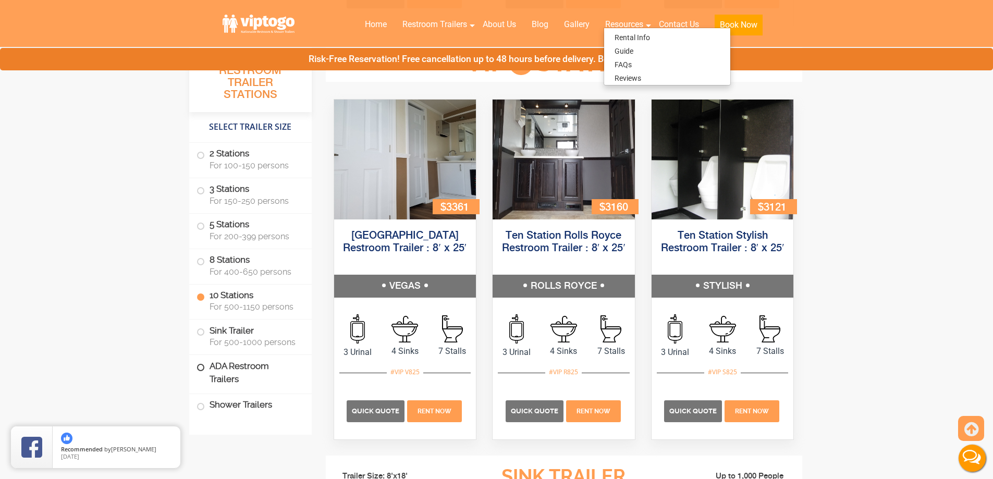
click at [201, 369] on span at bounding box center [201, 367] width 4 height 4
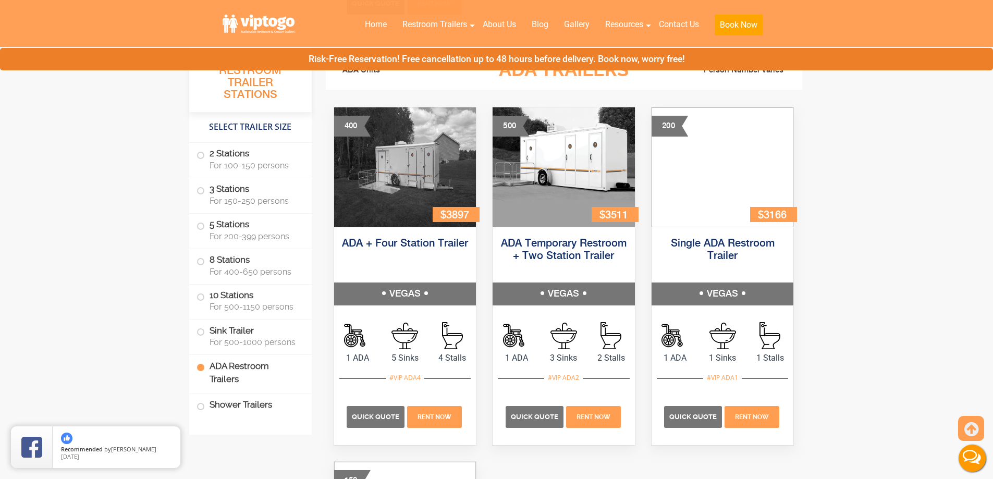
scroll to position [3637, 0]
